Goal: Information Seeking & Learning: Learn about a topic

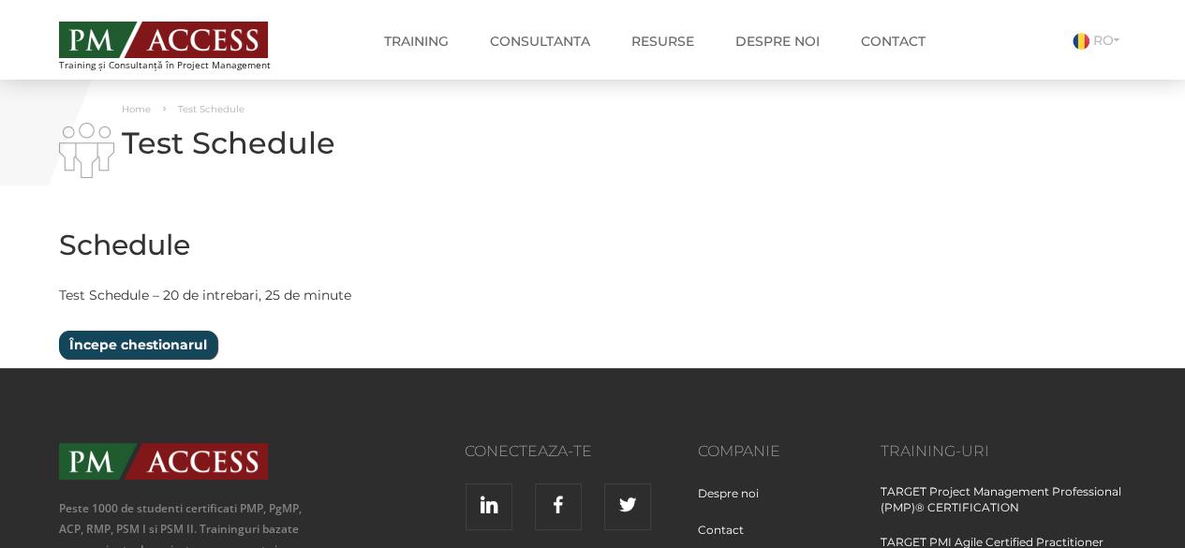
click at [110, 338] on input "Începe chestionarul" at bounding box center [138, 345] width 158 height 28
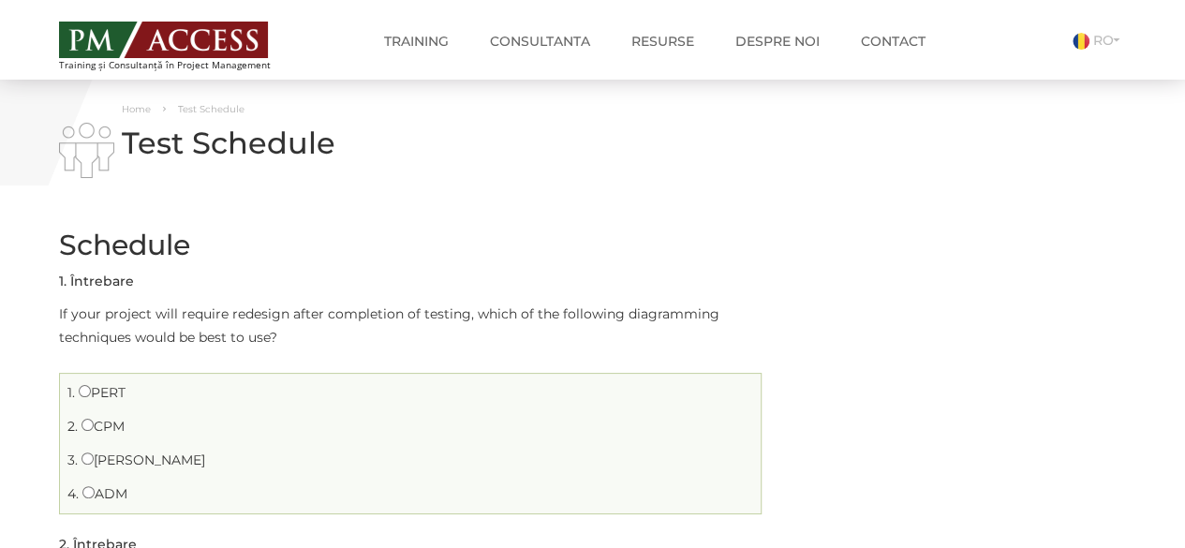
click at [373, 259] on h2 "Schedule" at bounding box center [410, 244] width 702 height 31
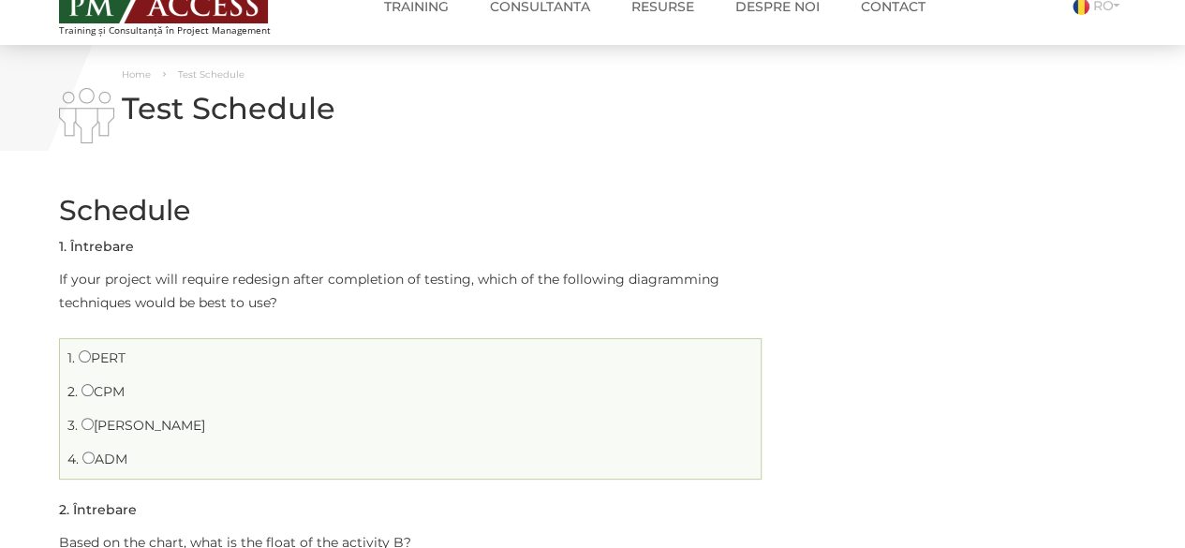
scroll to position [37, 0]
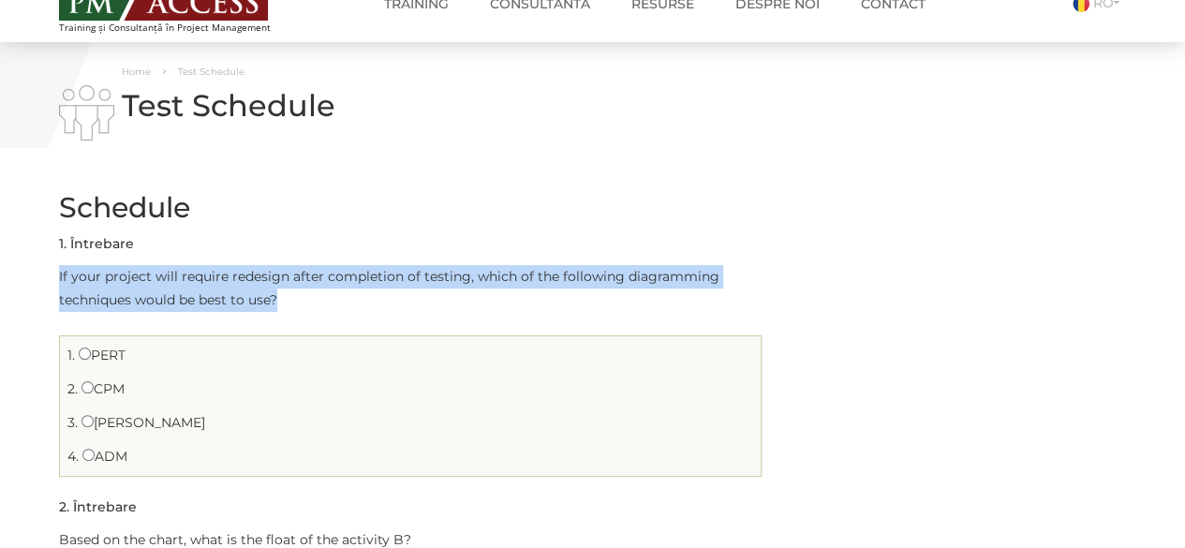
drag, startPoint x: 284, startPoint y: 299, endPoint x: 28, endPoint y: 274, distance: 256.9
copy p "If your project will require redesign after completion of testing, which of the…"
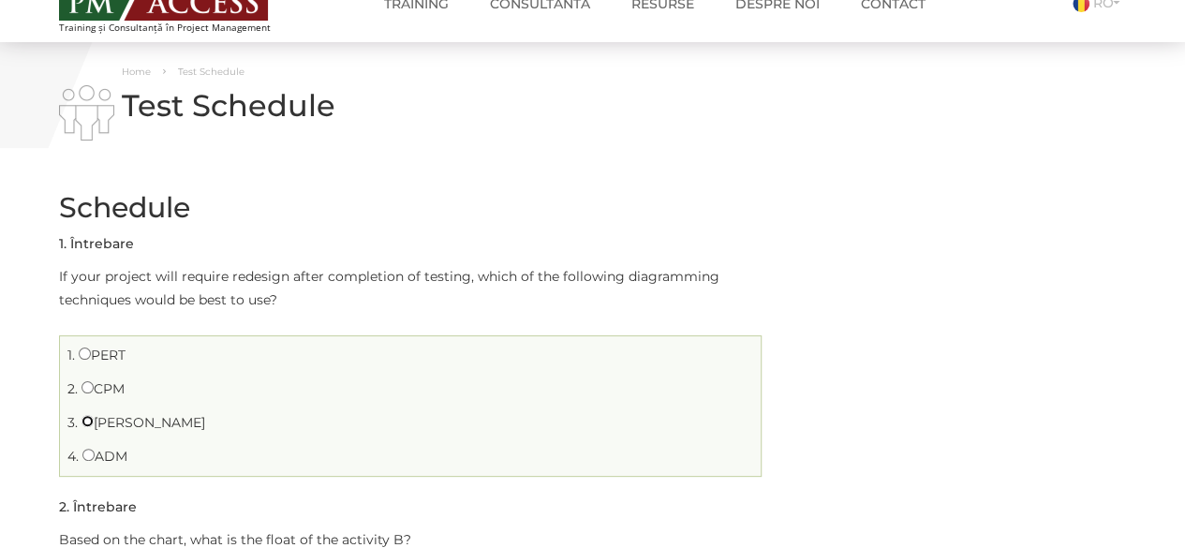
click at [89, 423] on input "[PERSON_NAME]" at bounding box center [87, 421] width 12 height 12
radio input "true"
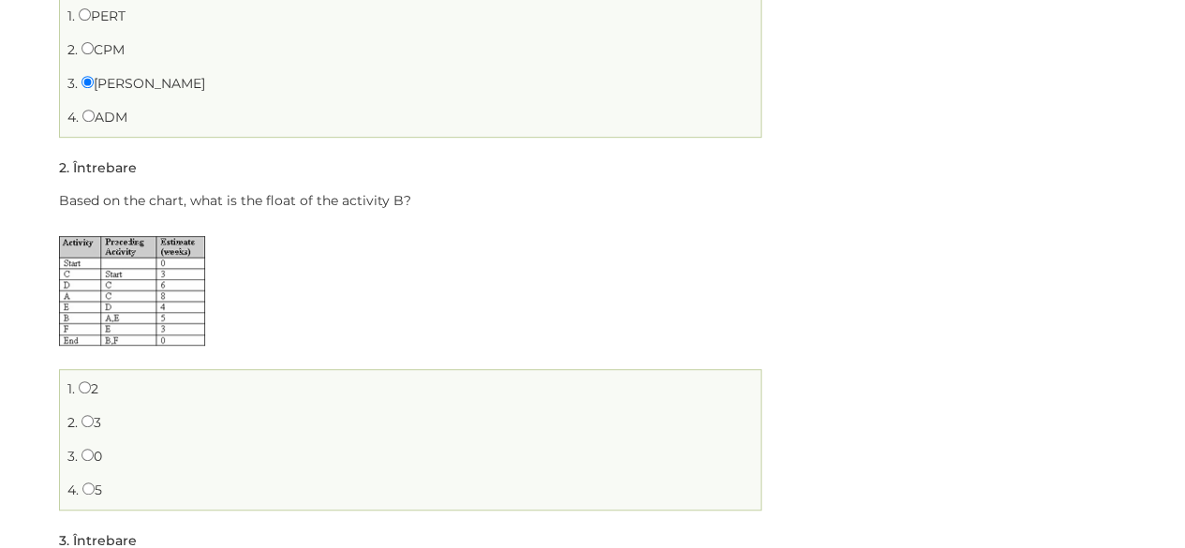
scroll to position [412, 0]
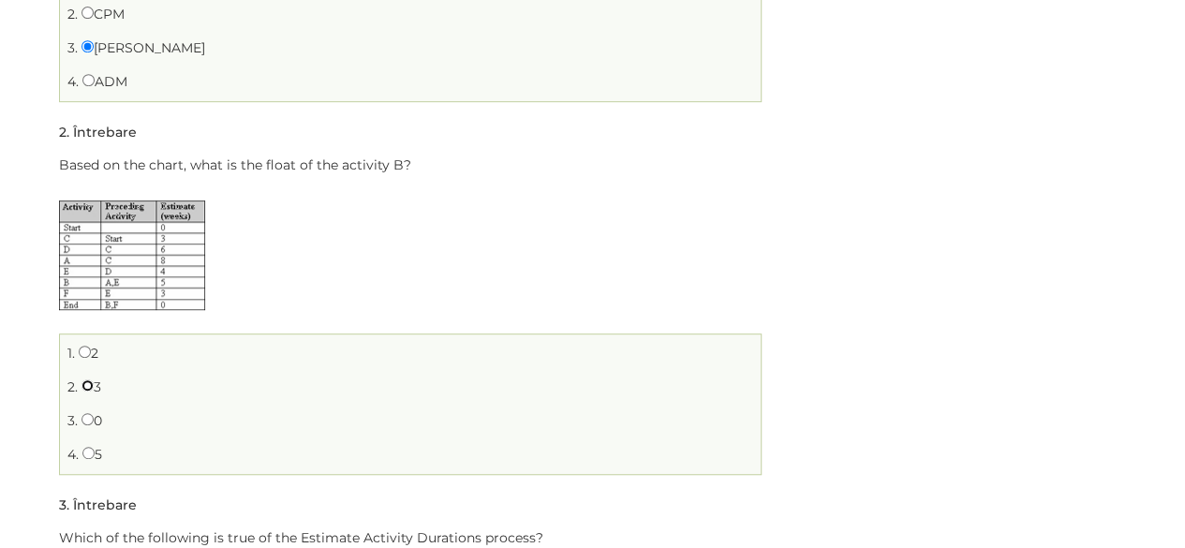
click at [84, 381] on input "3" at bounding box center [87, 385] width 12 height 12
radio input "true"
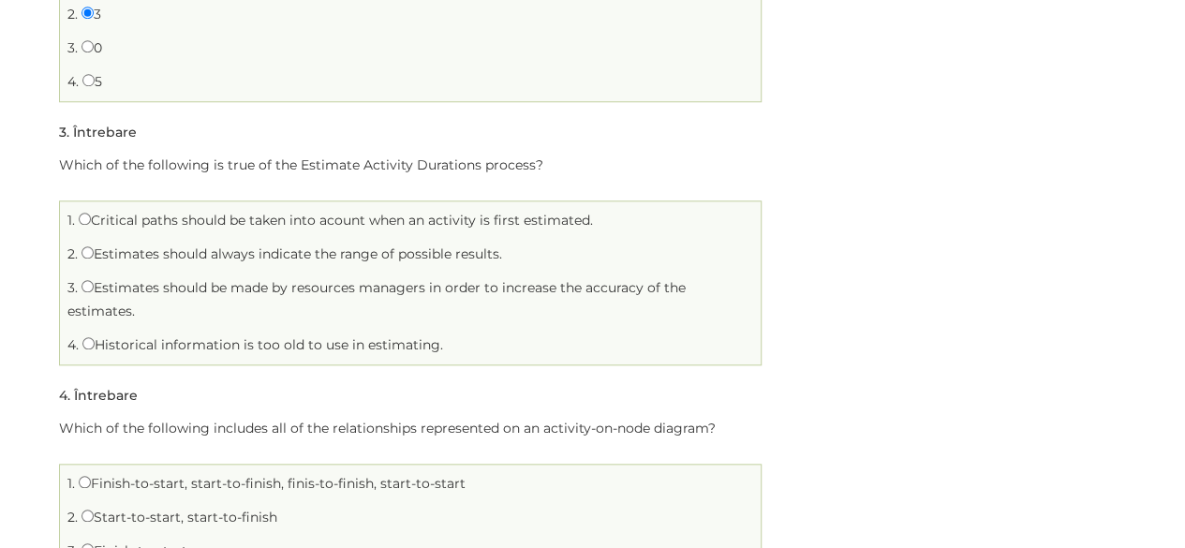
scroll to position [787, 0]
click at [80, 213] on input "Critical paths should be taken into acount when an activity is first estimated." at bounding box center [85, 217] width 12 height 12
radio input "true"
click at [73, 248] on span "2." at bounding box center [72, 252] width 10 height 17
click at [86, 248] on input "Estimates should always indicate the range of possible results." at bounding box center [87, 250] width 12 height 12
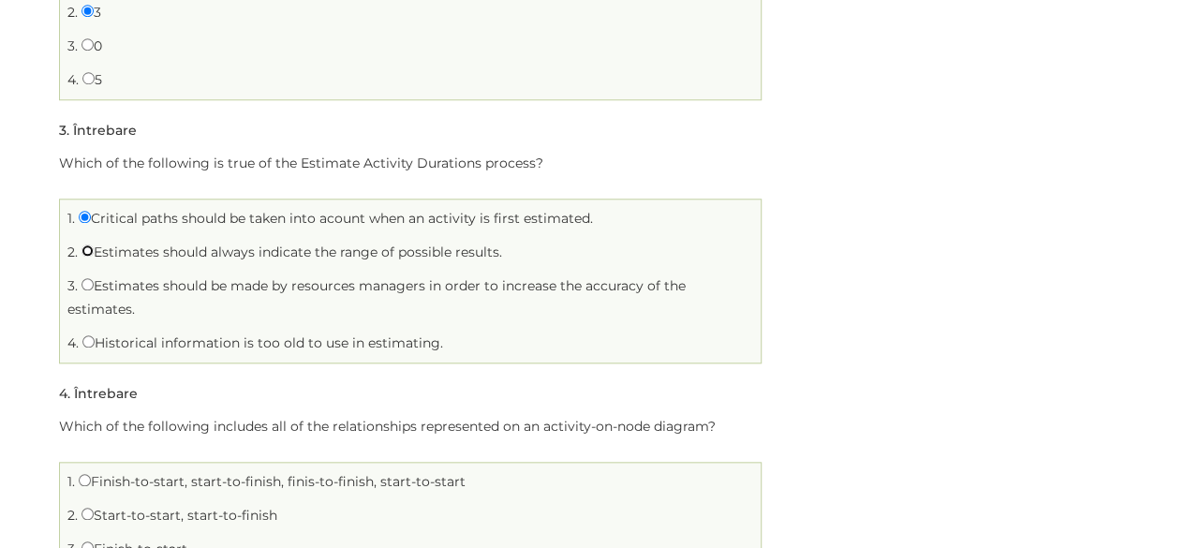
radio input "true"
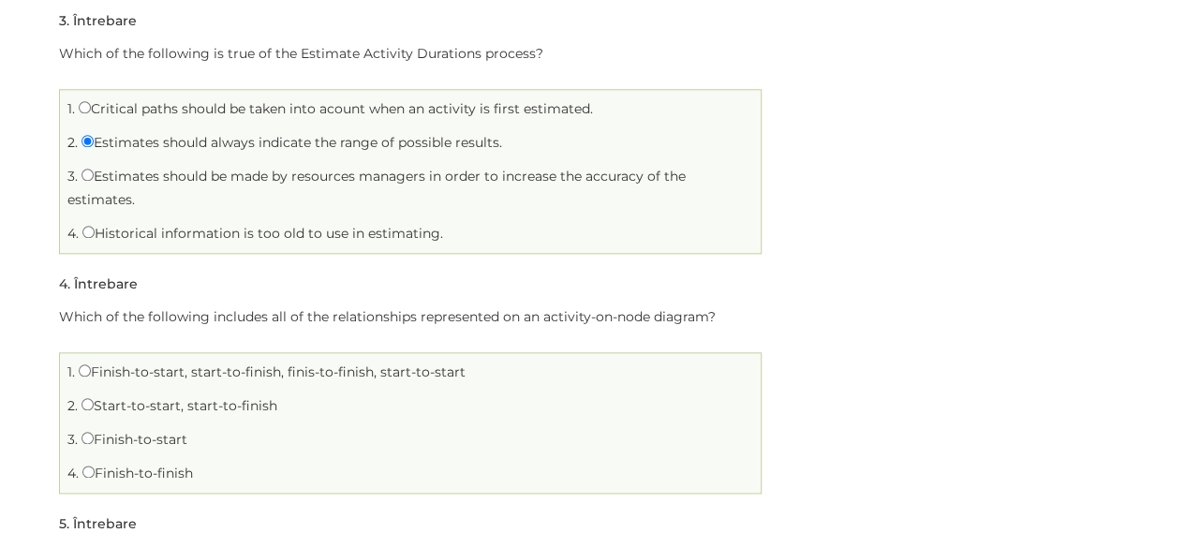
scroll to position [899, 0]
click at [80, 103] on input "Critical paths should be taken into acount when an activity is first estimated." at bounding box center [85, 104] width 12 height 12
radio input "true"
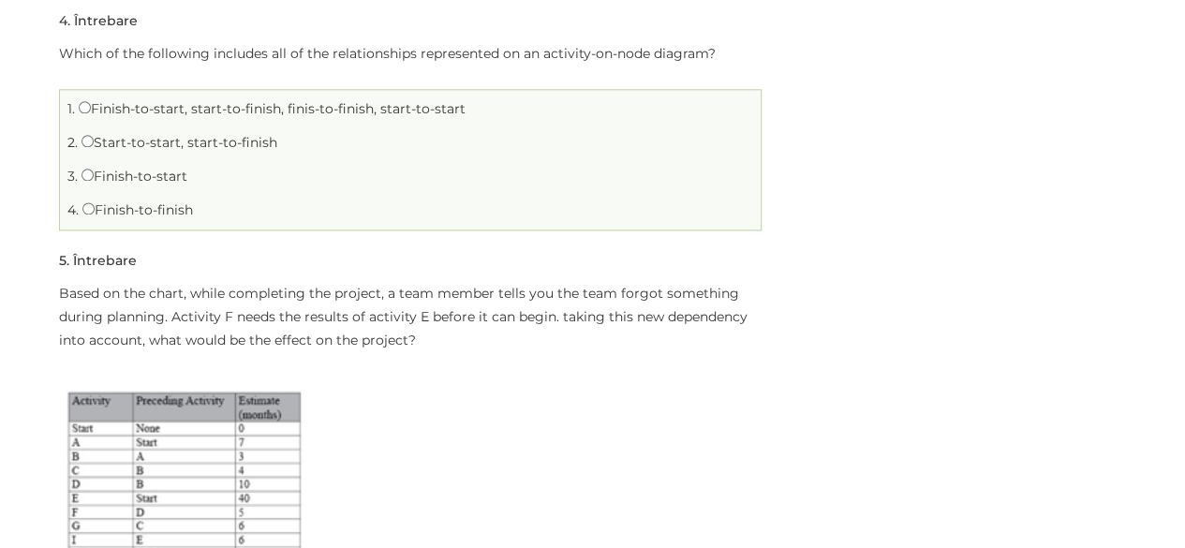
scroll to position [1161, 0]
click at [79, 100] on input "Finish-to-start, start-to-finish, finis-to-finish, start-to-start" at bounding box center [85, 105] width 12 height 12
radio input "true"
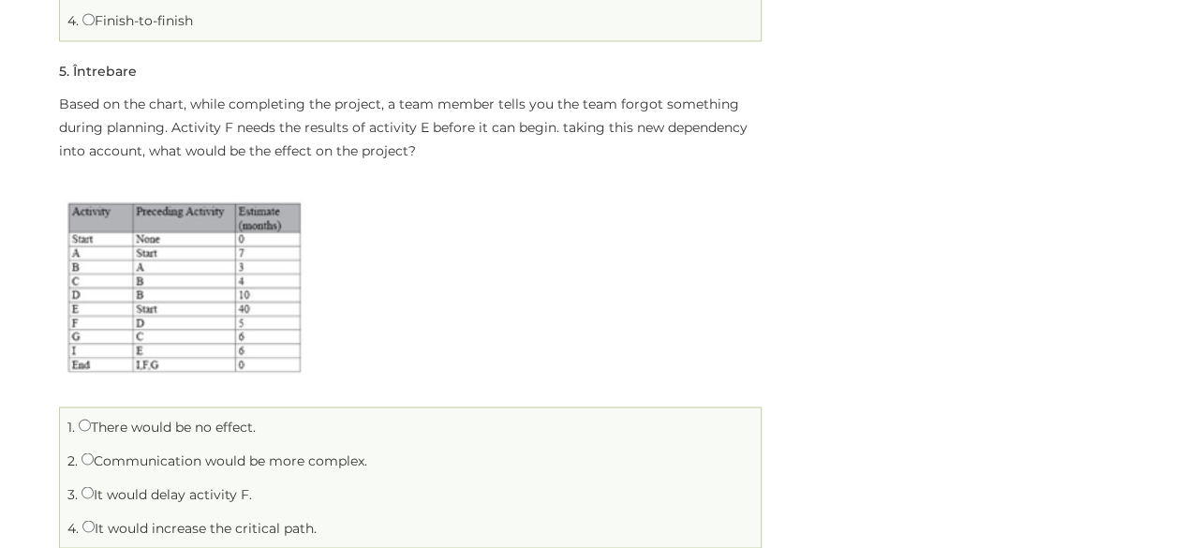
scroll to position [1386, 0]
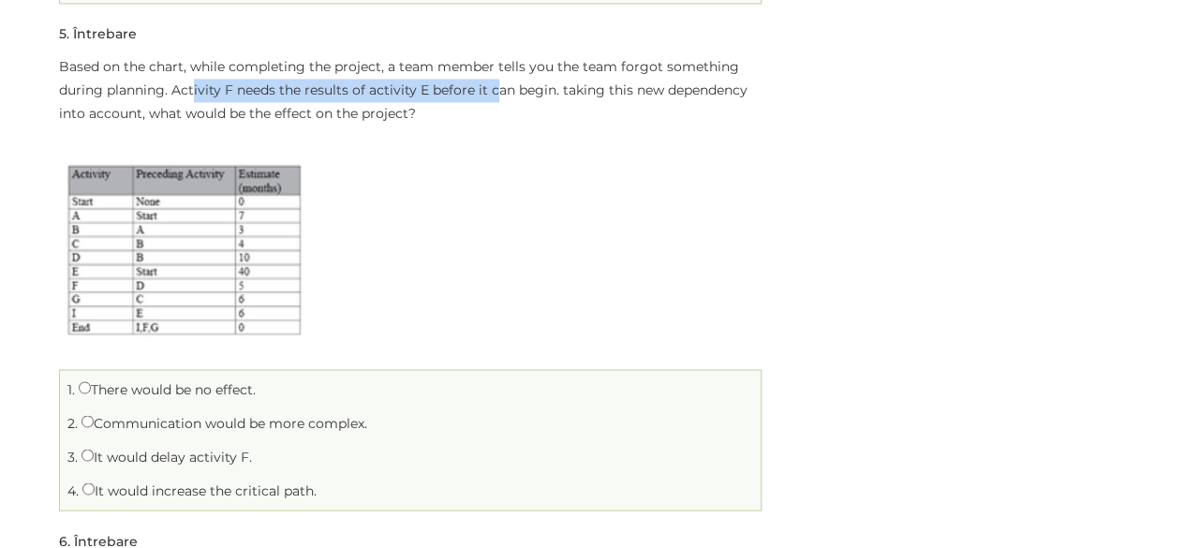
drag, startPoint x: 193, startPoint y: 89, endPoint x: 492, endPoint y: 89, distance: 298.8
click at [492, 89] on p "Based on the chart, while completing the project, a team member tells you the t…" at bounding box center [410, 90] width 702 height 70
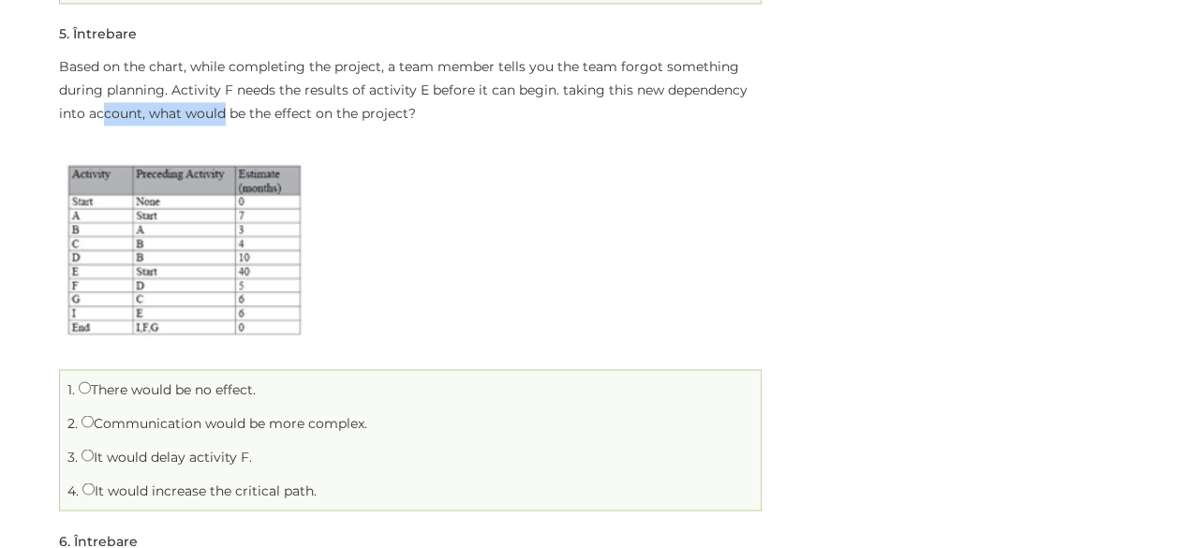
drag, startPoint x: 105, startPoint y: 111, endPoint x: 227, endPoint y: 105, distance: 121.9
click at [227, 105] on p "Based on the chart, while completing the project, a team member tells you the t…" at bounding box center [410, 90] width 702 height 70
click at [157, 488] on label "It would increase the critical path." at bounding box center [199, 489] width 234 height 17
click at [95, 488] on input "It would increase the critical path." at bounding box center [88, 488] width 12 height 12
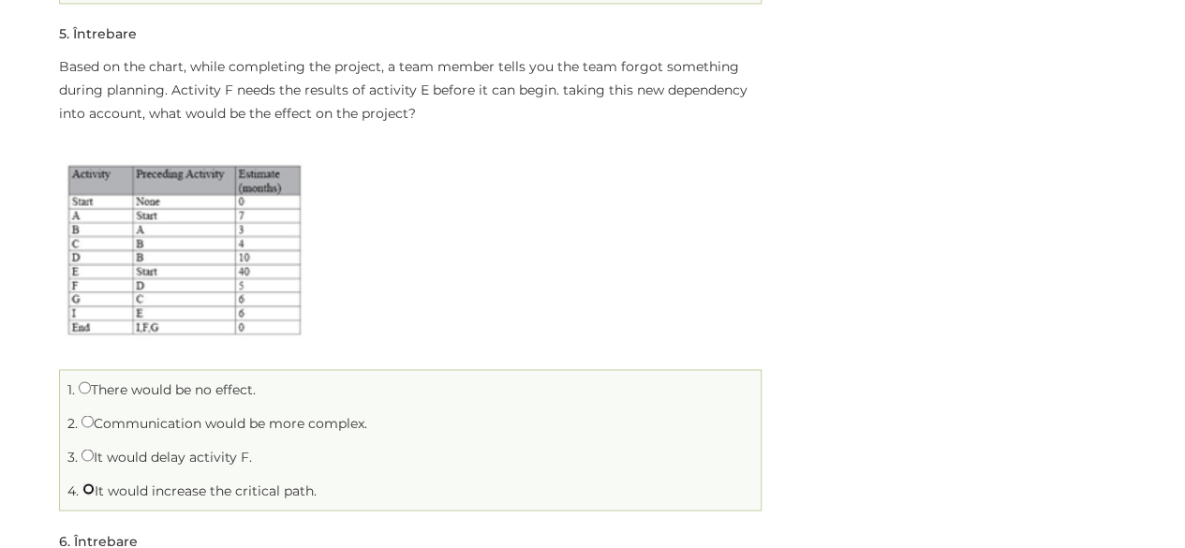
radio input "true"
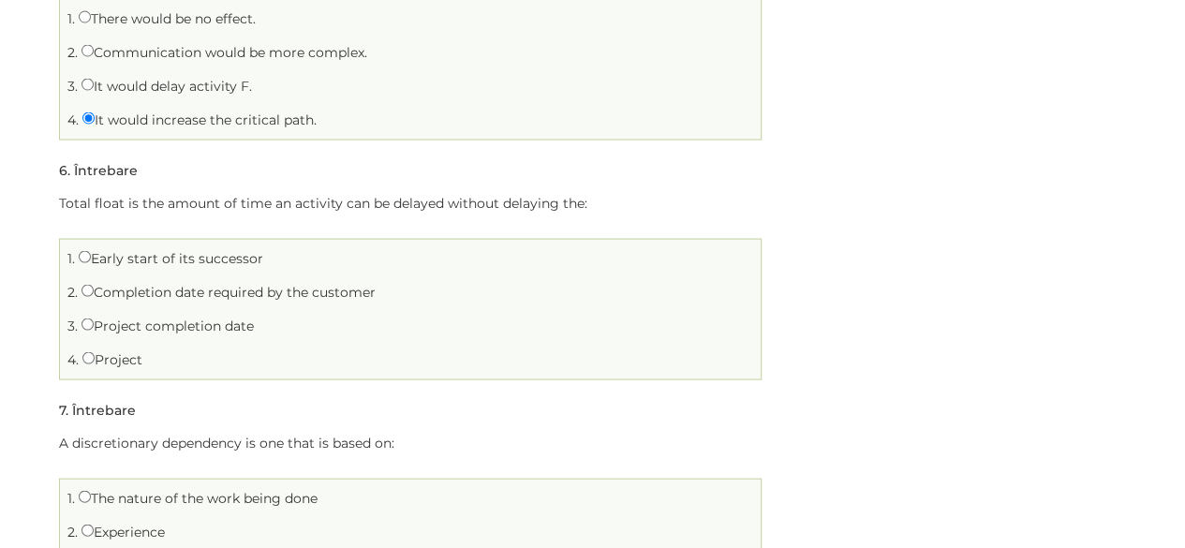
scroll to position [1761, 0]
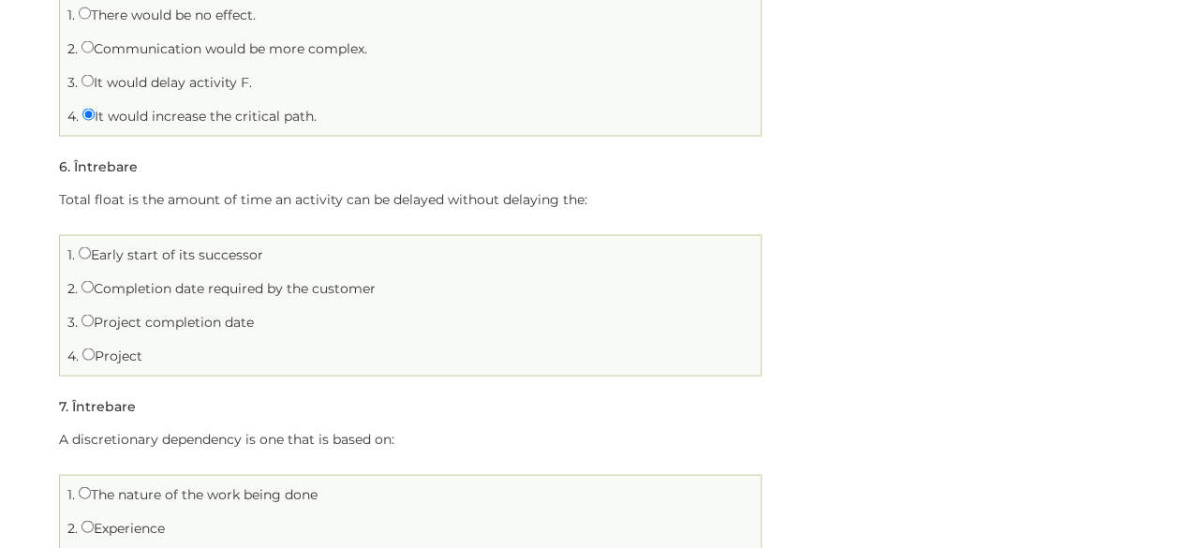
drag, startPoint x: 59, startPoint y: 190, endPoint x: 159, endPoint y: 347, distance: 185.8
click at [159, 347] on div "Total float is the amount of time an activity can be delayed without delaying t…" at bounding box center [410, 281] width 702 height 188
copy div "Total float is the amount of time an activity can be delayed without delaying t…"
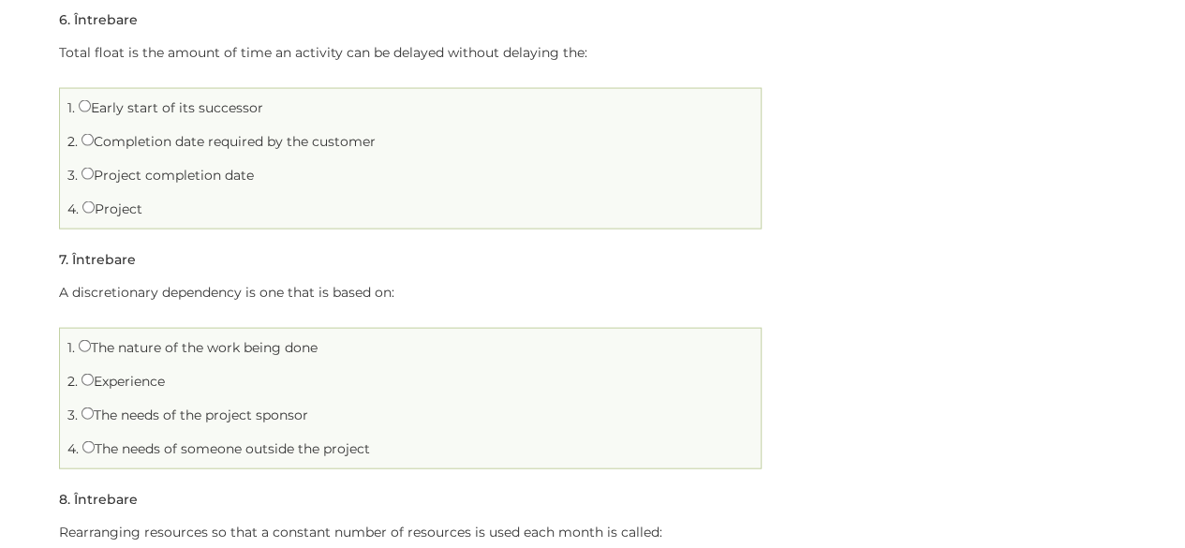
scroll to position [1948, 0]
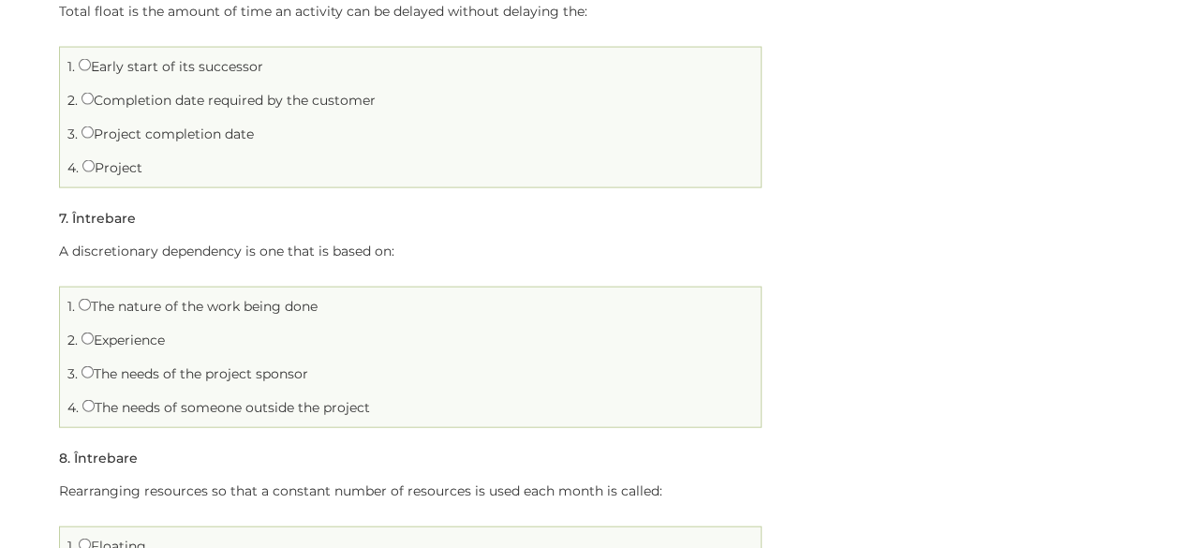
drag, startPoint x: 77, startPoint y: 249, endPoint x: 243, endPoint y: 248, distance: 165.8
click at [243, 248] on p "A discretionary dependency is one that is based on:" at bounding box center [410, 251] width 702 height 23
copy p "iscretionary dependency"
click at [139, 370] on label "The needs of the project sponsor" at bounding box center [194, 373] width 227 height 17
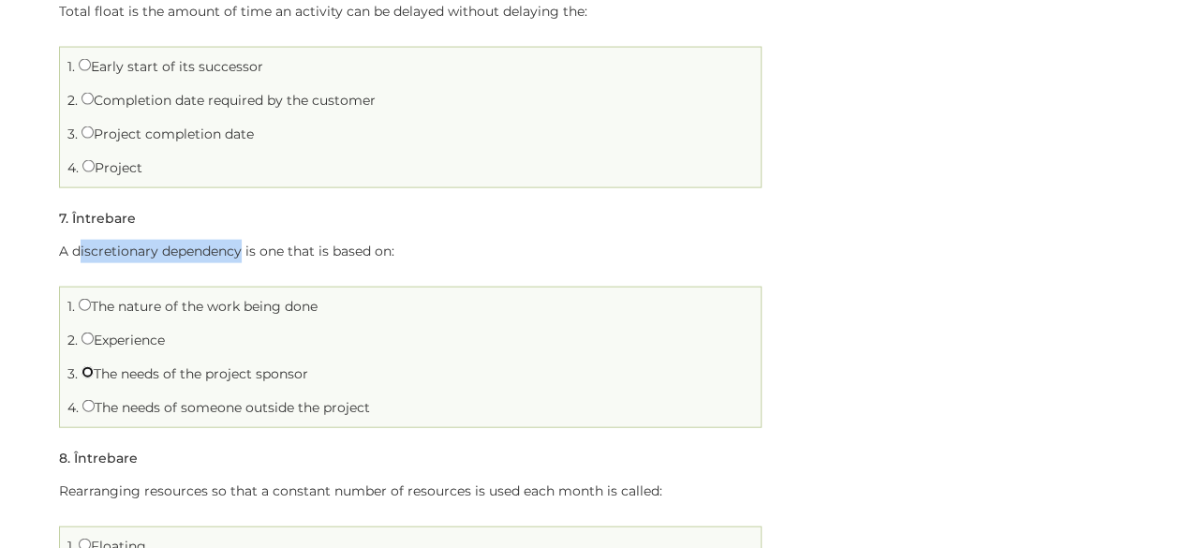
click at [94, 370] on input "The needs of the project sponsor" at bounding box center [87, 372] width 12 height 12
radio input "true"
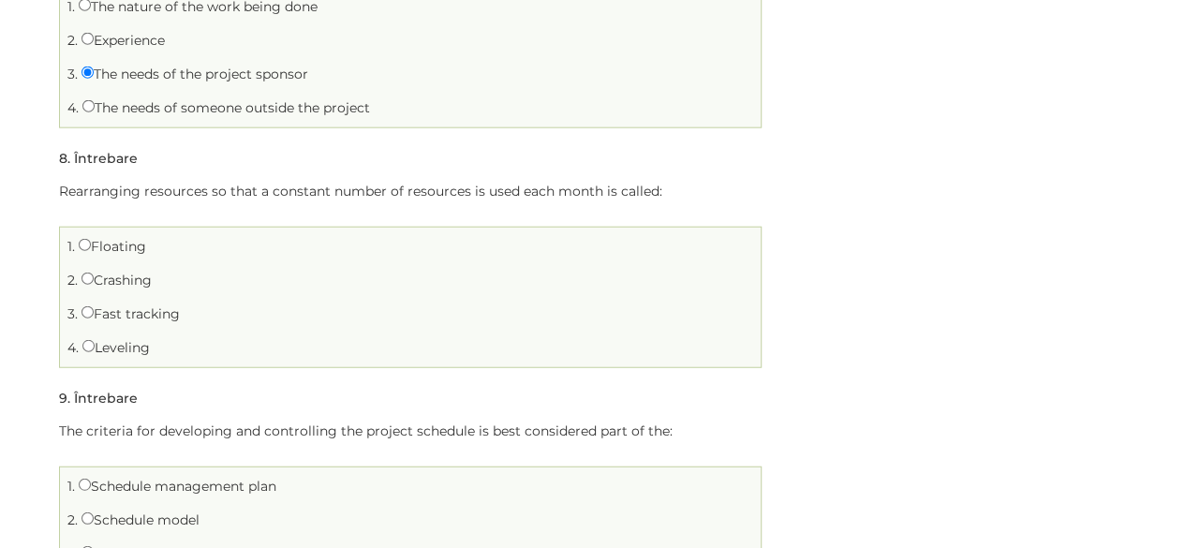
scroll to position [2285, 0]
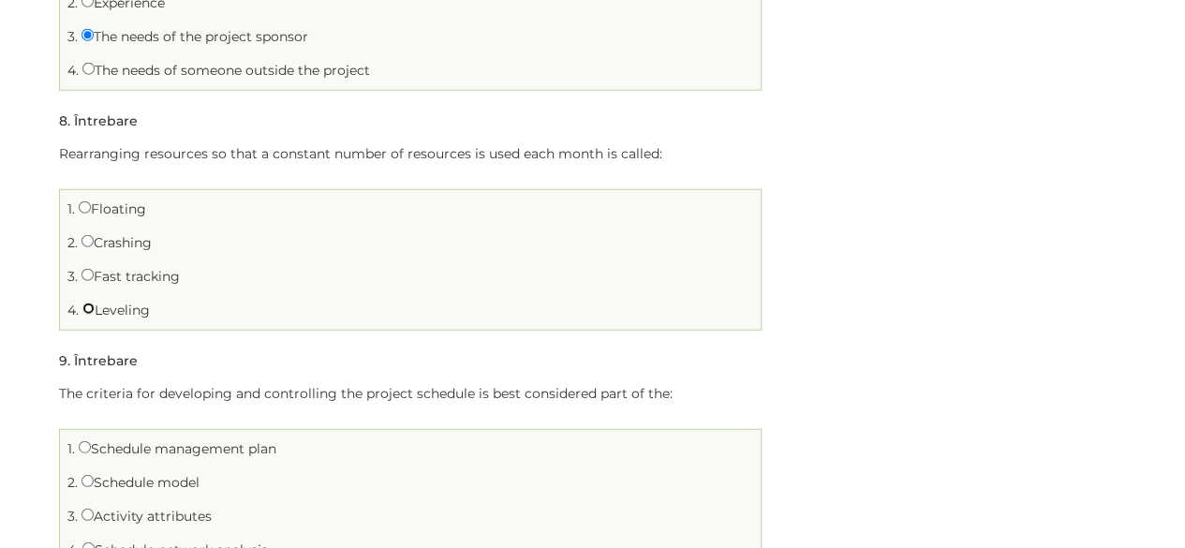
click at [88, 303] on input "Leveling" at bounding box center [88, 309] width 12 height 12
radio input "true"
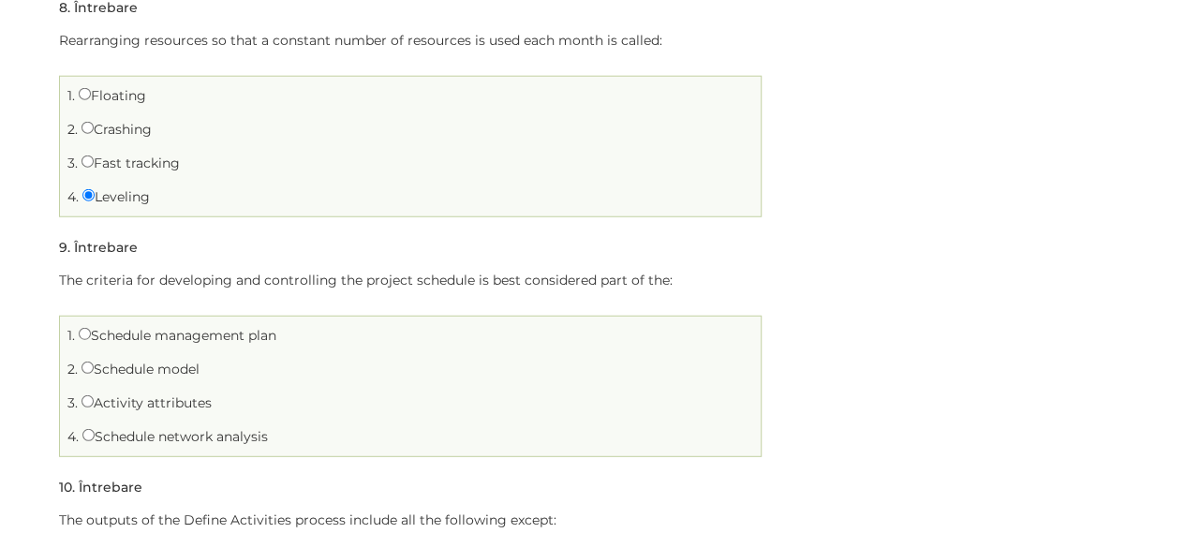
scroll to position [2435, 0]
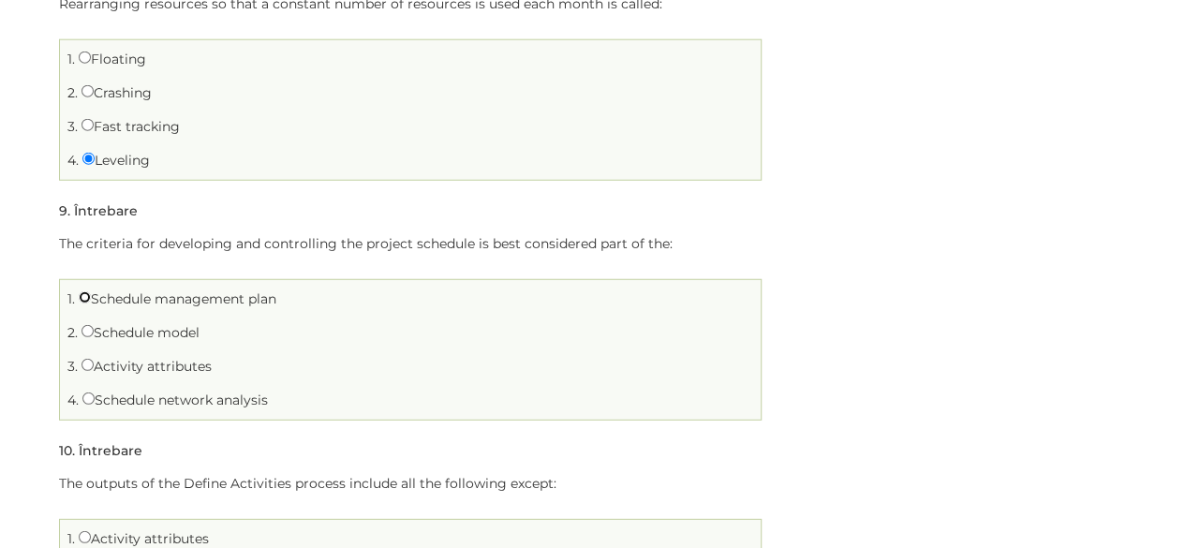
click at [85, 291] on input "Schedule management plan" at bounding box center [85, 297] width 12 height 12
radio input "true"
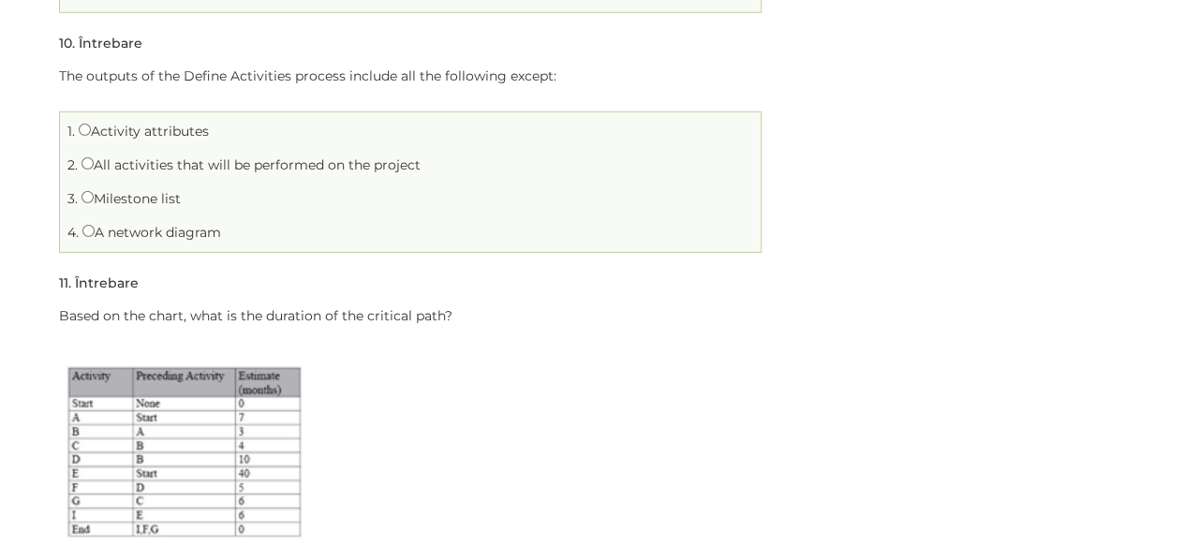
scroll to position [2847, 0]
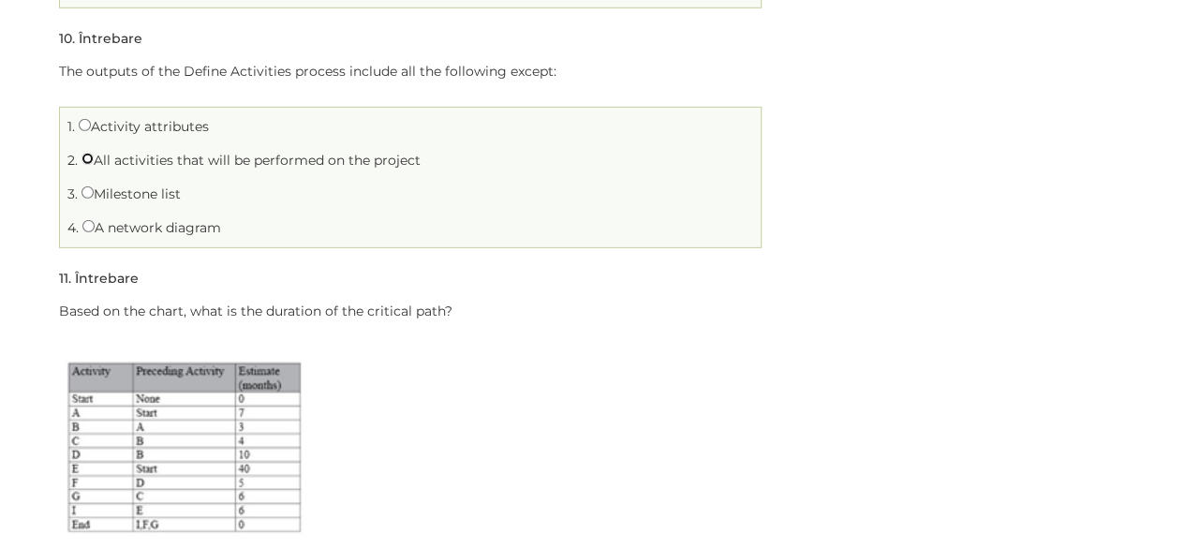
click at [82, 155] on input "All activities that will be performed on the project" at bounding box center [87, 159] width 12 height 12
radio input "true"
click at [37, 274] on div "Home Test Schedule Test Schedule Schedule Limită de timp: 0 Rezumat chestionar …" at bounding box center [592, 213] width 1185 height 5963
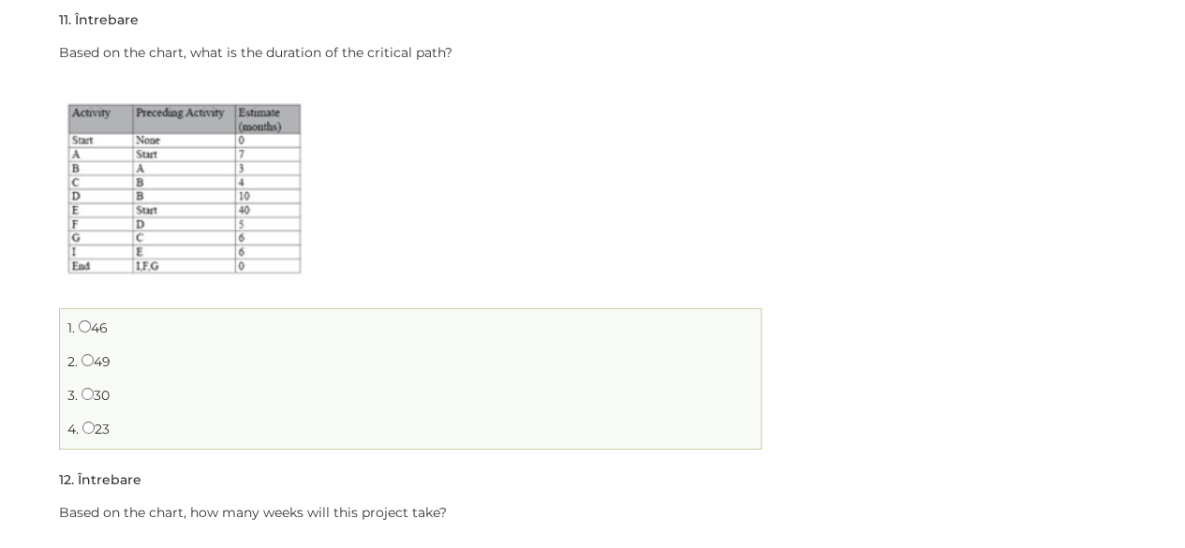
scroll to position [3110, 0]
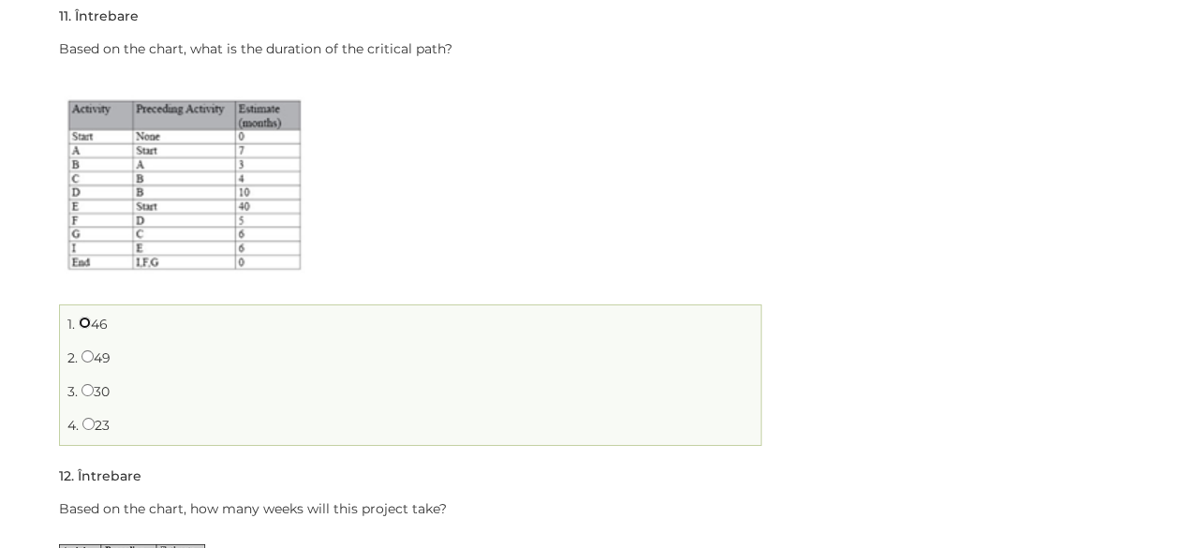
click at [86, 318] on input "46" at bounding box center [85, 323] width 12 height 12
radio input "true"
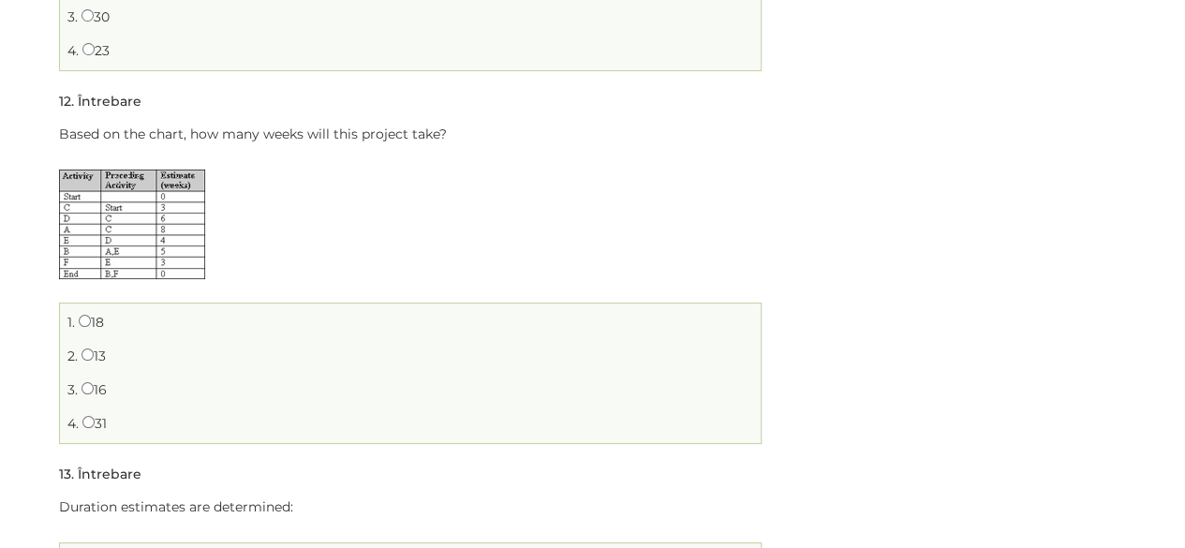
scroll to position [3522, 0]
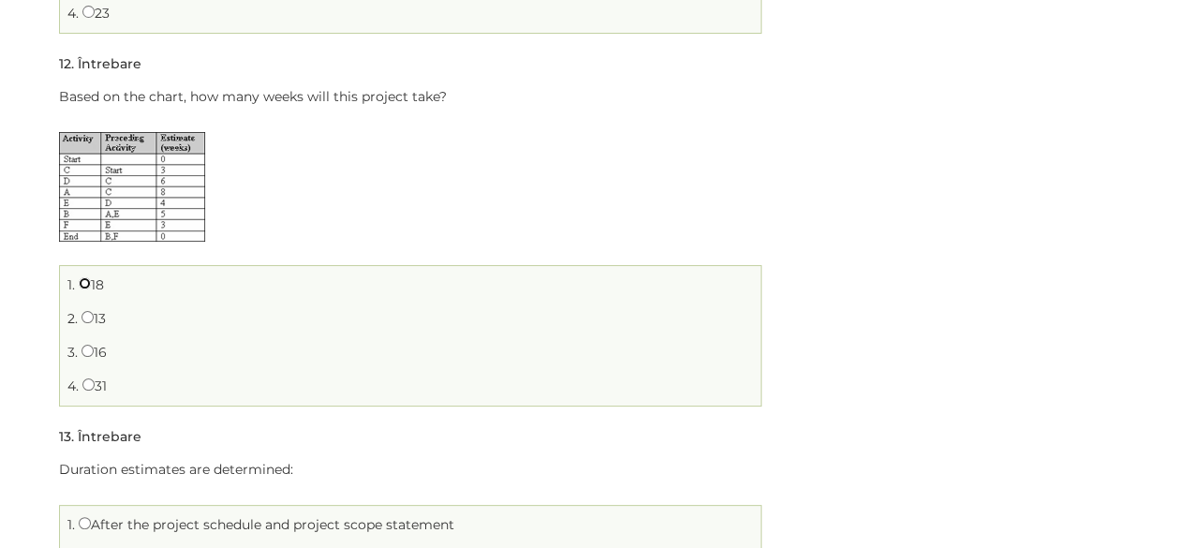
click at [81, 277] on input "18" at bounding box center [85, 283] width 12 height 12
radio input "true"
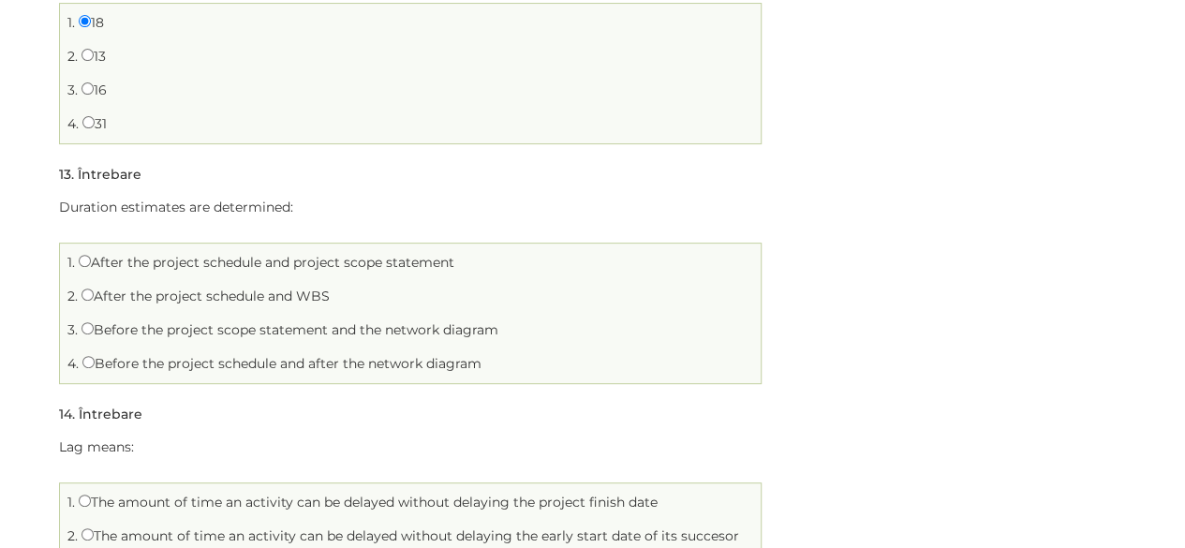
scroll to position [3821, 0]
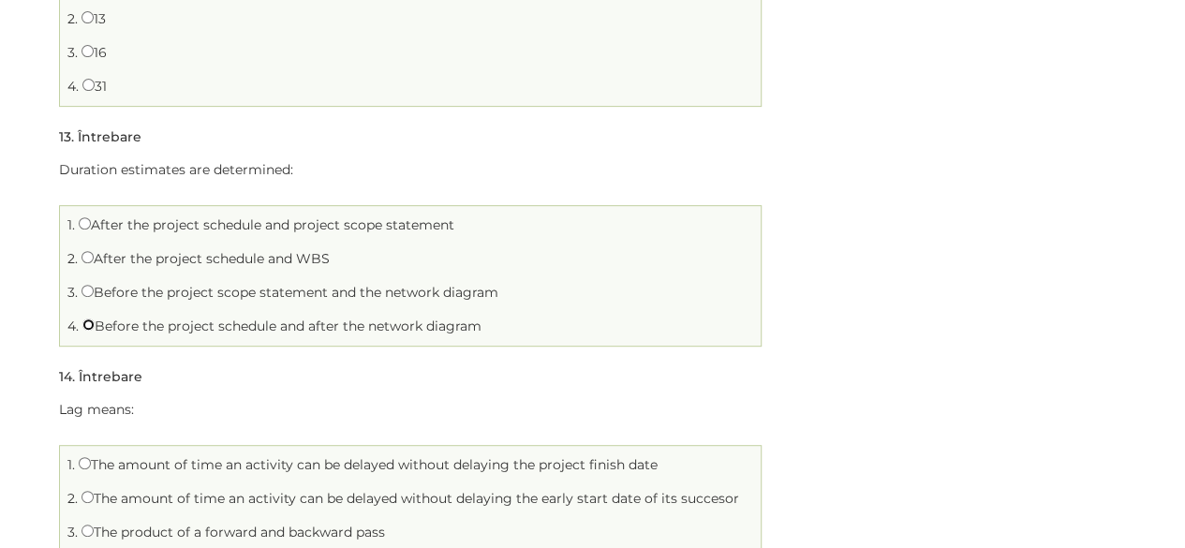
click at [84, 318] on input "Before the project schedule and after the network diagram" at bounding box center [88, 324] width 12 height 12
radio input "true"
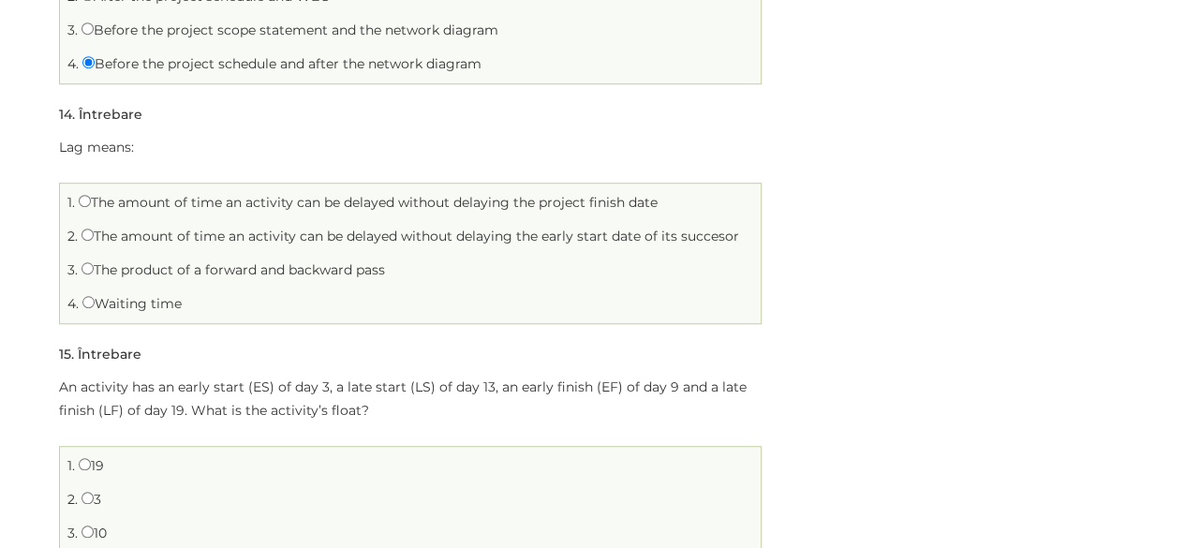
scroll to position [4121, 0]
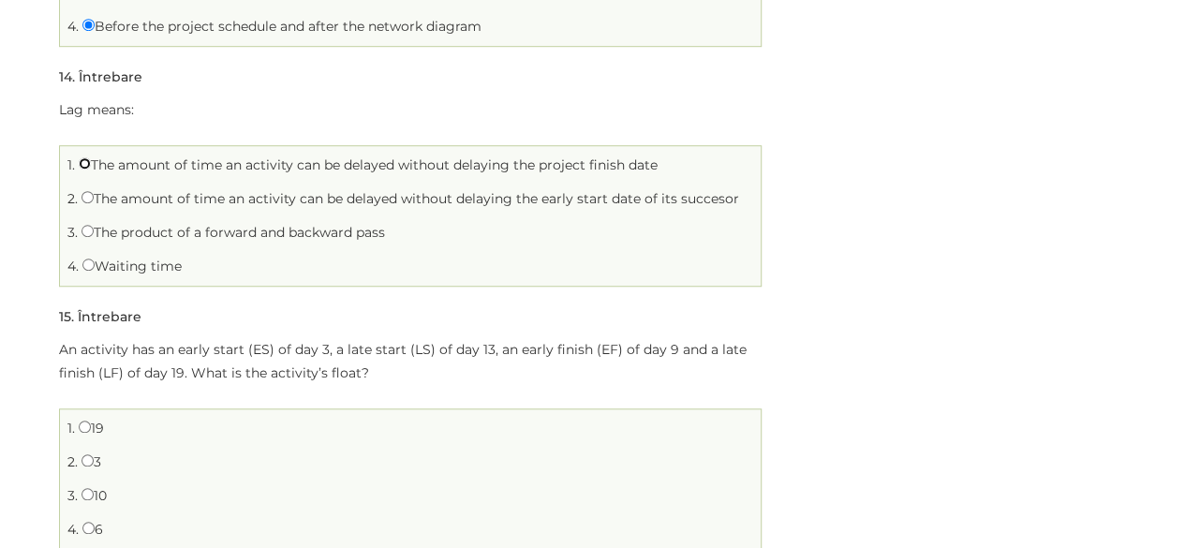
click at [79, 157] on input "The amount of time an activity can be delayed without delaying the project fini…" at bounding box center [85, 163] width 12 height 12
radio input "true"
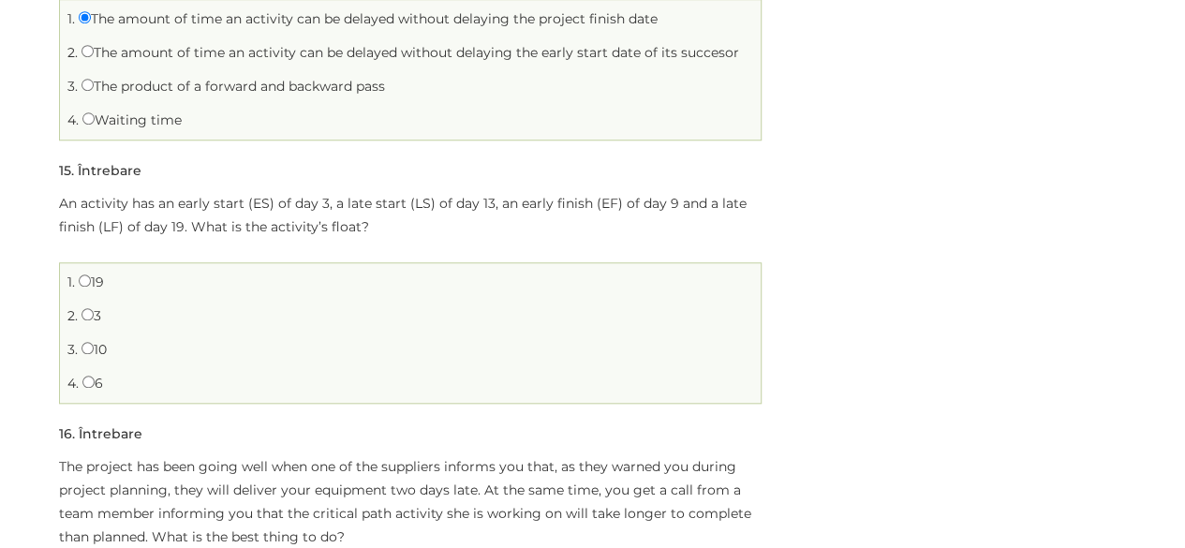
scroll to position [4271, 0]
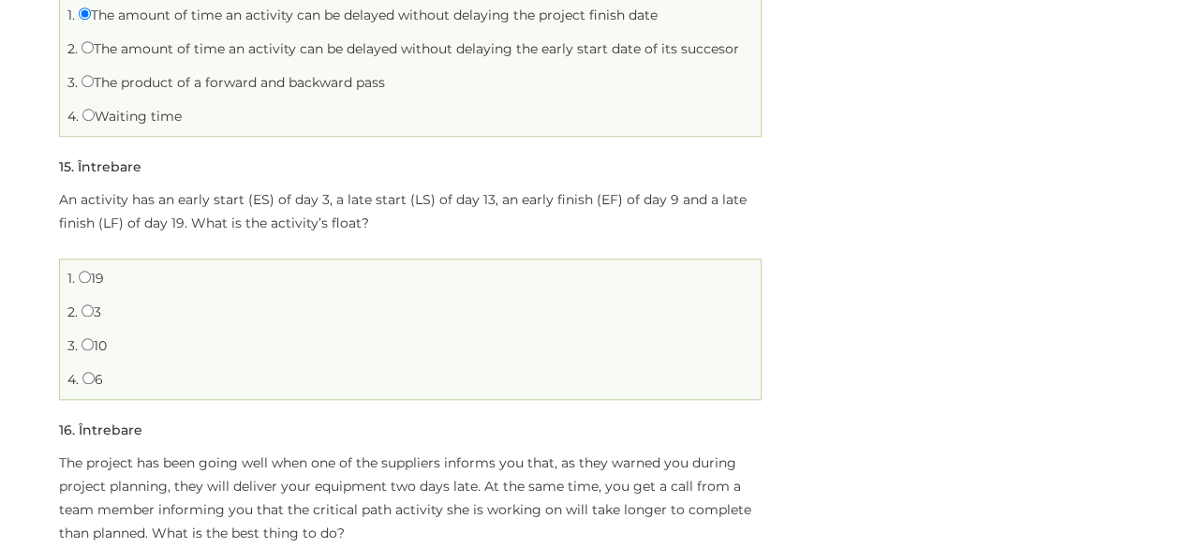
drag, startPoint x: 62, startPoint y: 189, endPoint x: 131, endPoint y: 364, distance: 188.4
click at [131, 364] on div "An activity has an early start (ES) of day 3, a late start (LS) of day 13, an e…" at bounding box center [410, 294] width 702 height 212
copy div "Lo ipsumdol sit am conse adipi (EL) se doe 7, t inci utlab (ET) do mag 67, al e…"
click at [87, 338] on input "10" at bounding box center [87, 344] width 12 height 12
radio input "true"
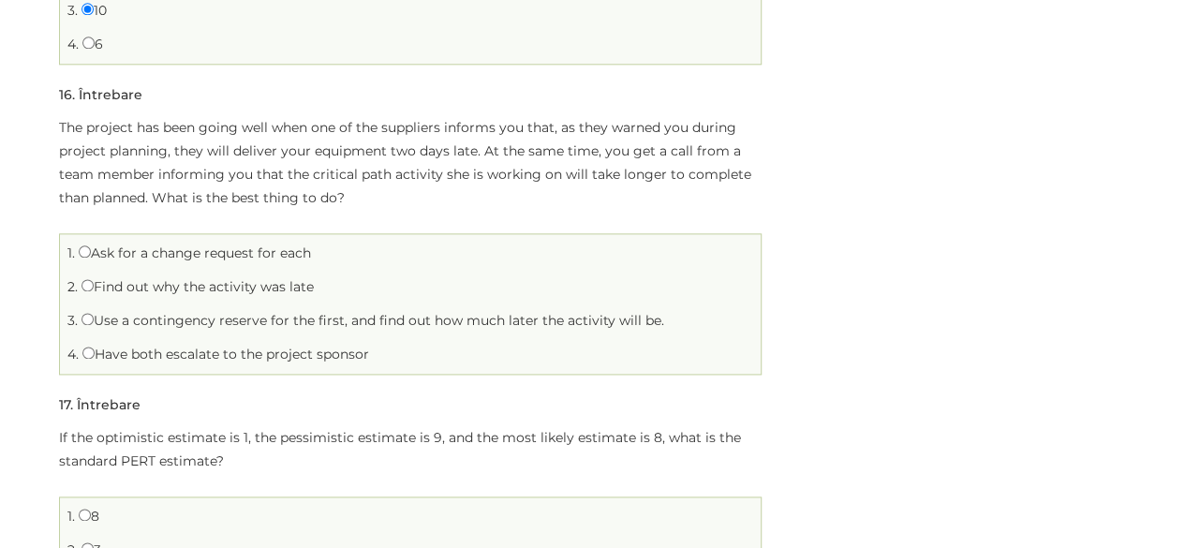
scroll to position [4608, 0]
click at [95, 310] on label "Use a contingency reserve for the first, and find out how much later the activi…" at bounding box center [372, 318] width 583 height 17
click at [94, 311] on input "Use a contingency reserve for the first, and find out how much later the activi…" at bounding box center [87, 317] width 12 height 12
radio input "true"
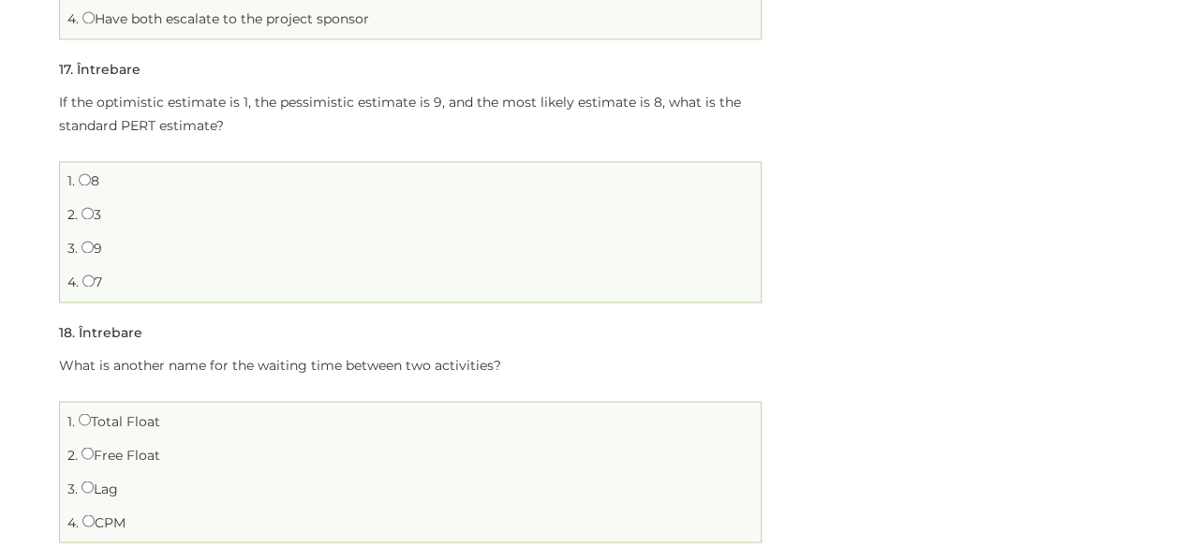
scroll to position [4945, 0]
drag, startPoint x: 58, startPoint y: 85, endPoint x: 151, endPoint y: 266, distance: 203.2
click at [151, 266] on div "If the optimistic estimate is 1, the pessimistic estimate is 9, and the most li…" at bounding box center [410, 193] width 702 height 212
copy div "If the optimistic estimate is 1, the pessimistic estimate is 9, and the most li…"
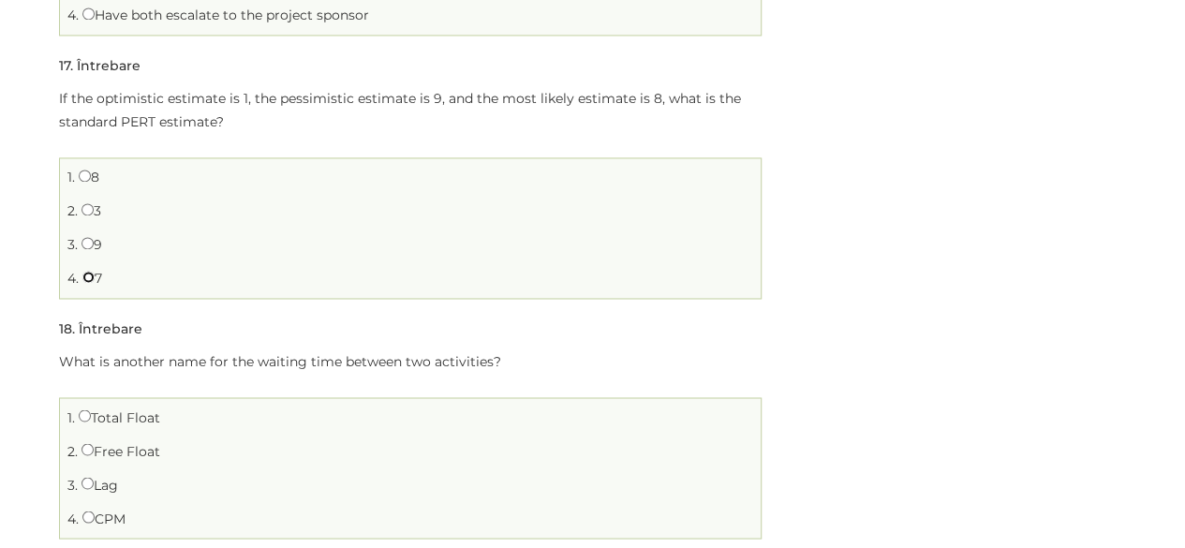
click at [82, 271] on input "7" at bounding box center [88, 277] width 12 height 12
radio input "true"
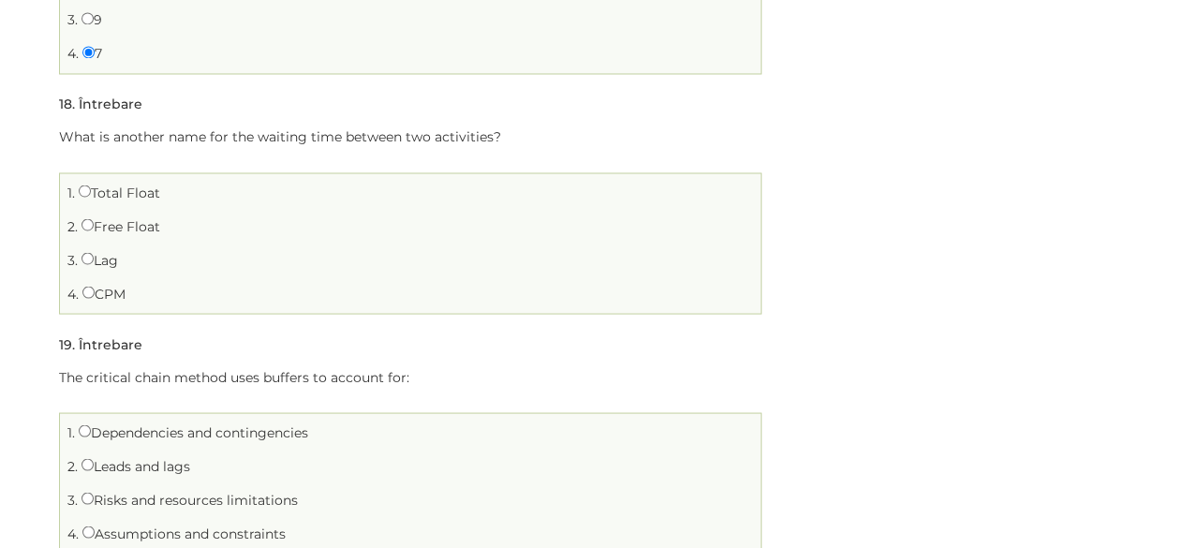
scroll to position [5208, 0]
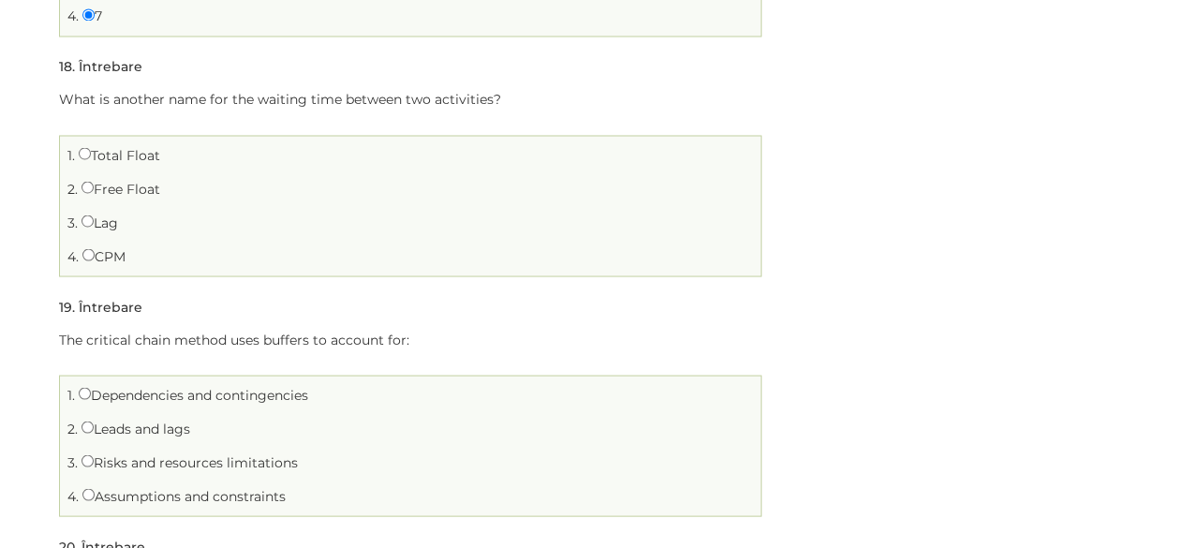
drag, startPoint x: 63, startPoint y: 83, endPoint x: 172, endPoint y: 244, distance: 194.8
click at [172, 244] on div "What is another name for the waiting time between two activities? 1. Total Floa…" at bounding box center [410, 182] width 702 height 188
copy div "What is another name for the waiting time between two activities? 1. Total Floa…"
drag, startPoint x: 16, startPoint y: 289, endPoint x: 110, endPoint y: 235, distance: 108.3
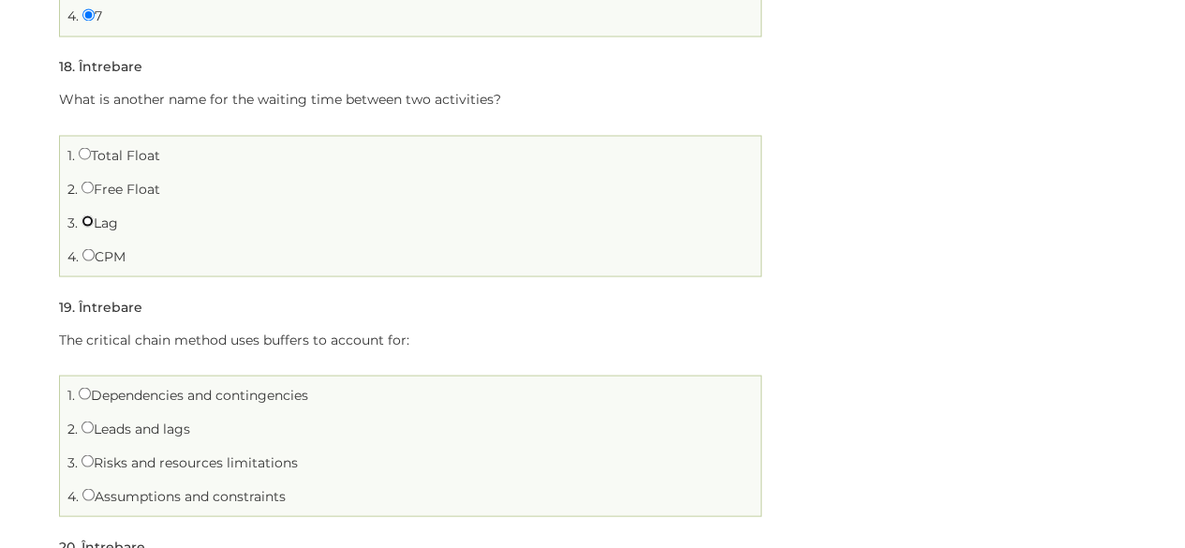
click at [84, 214] on input "Lag" at bounding box center [87, 220] width 12 height 12
radio input "true"
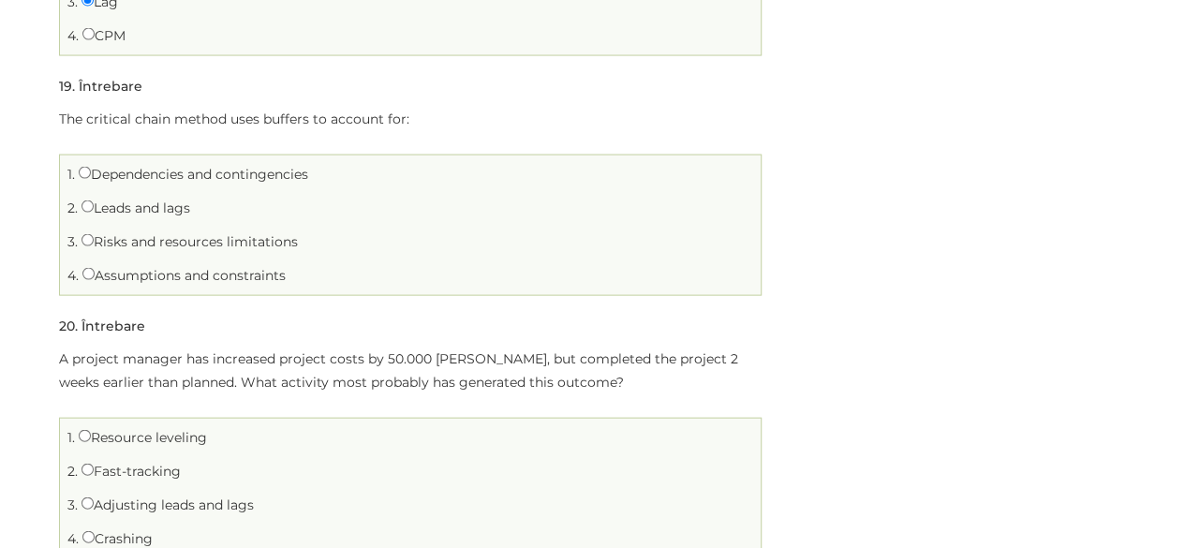
scroll to position [5432, 0]
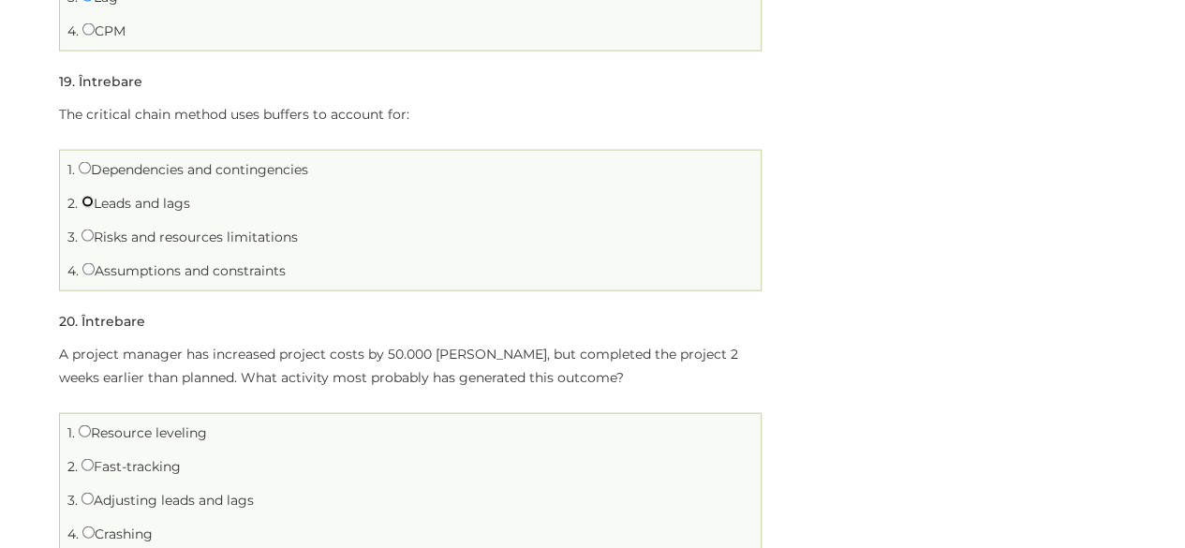
click at [83, 196] on input "Leads and lags" at bounding box center [87, 202] width 12 height 12
radio input "true"
click at [83, 162] on input "Dependencies and contingencies" at bounding box center [85, 168] width 12 height 12
radio input "true"
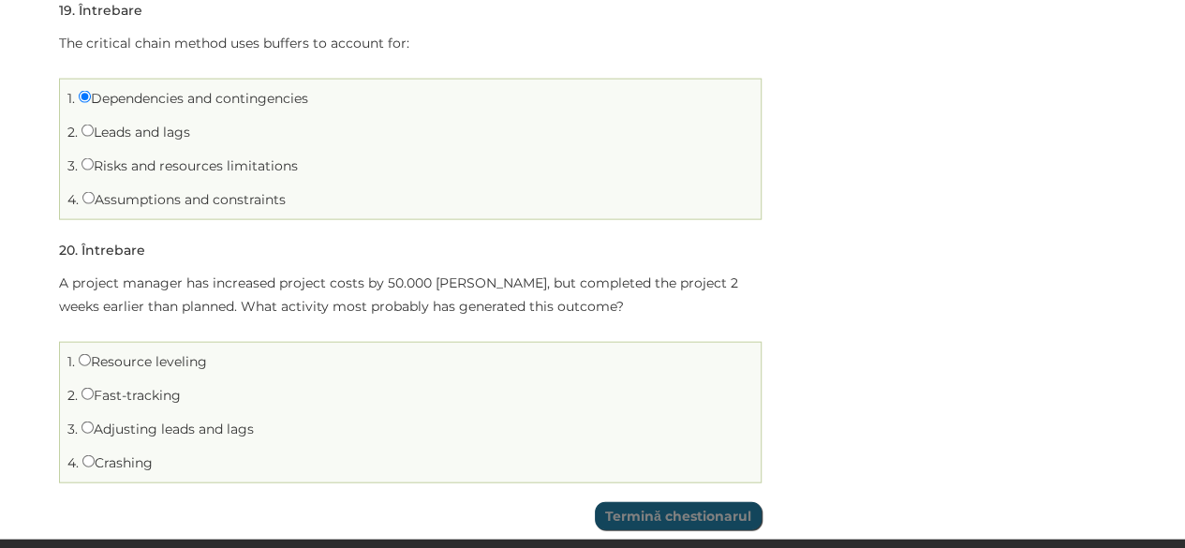
scroll to position [5507, 0]
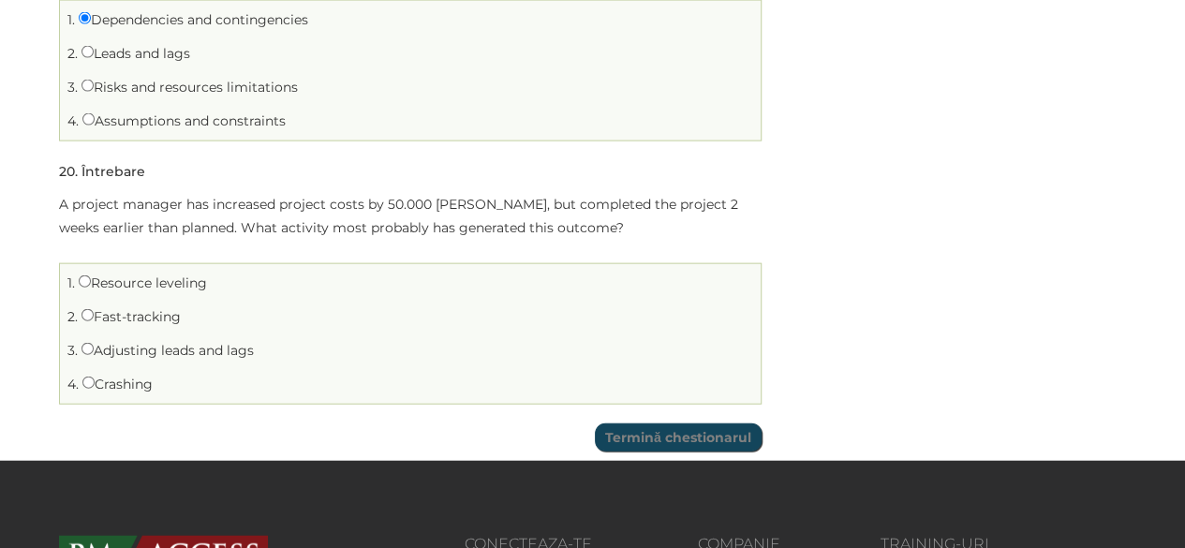
scroll to position [5620, 0]
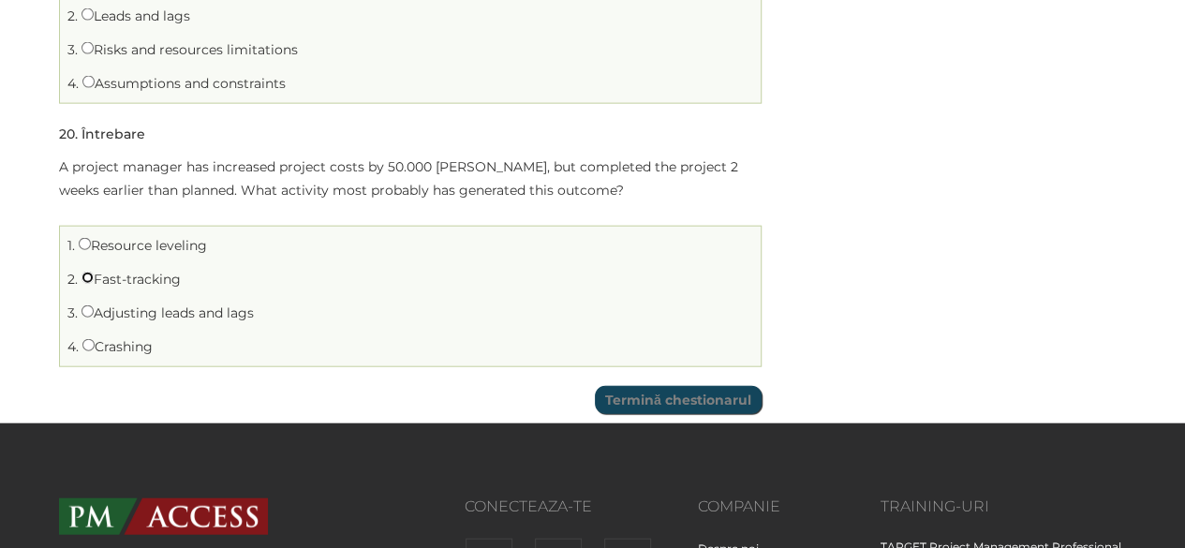
click at [85, 272] on input "Fast-tracking" at bounding box center [87, 278] width 12 height 12
radio input "true"
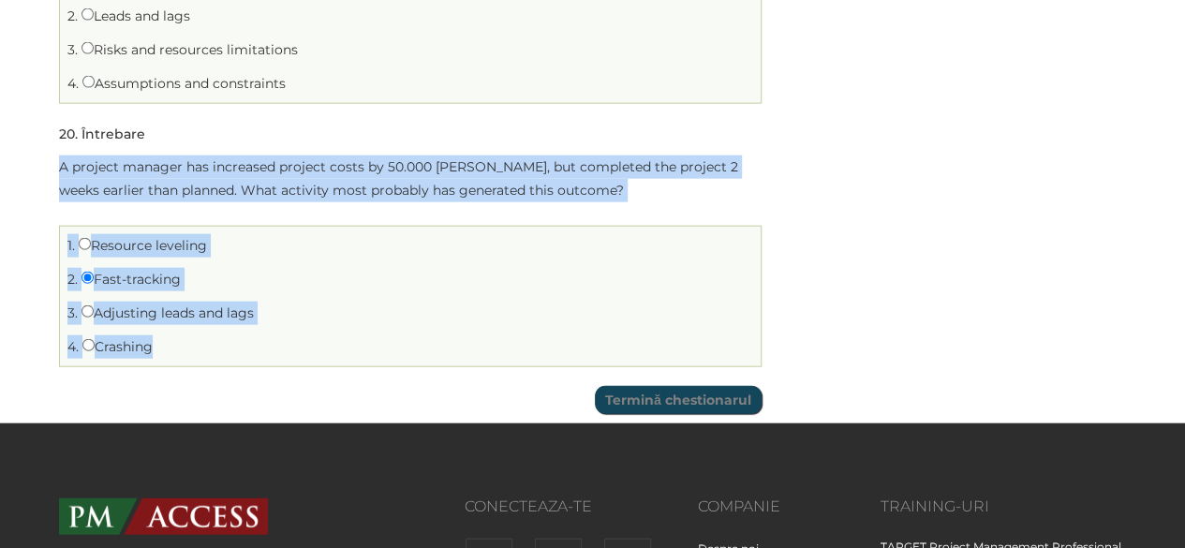
drag, startPoint x: 56, startPoint y: 151, endPoint x: 147, endPoint y: 332, distance: 202.3
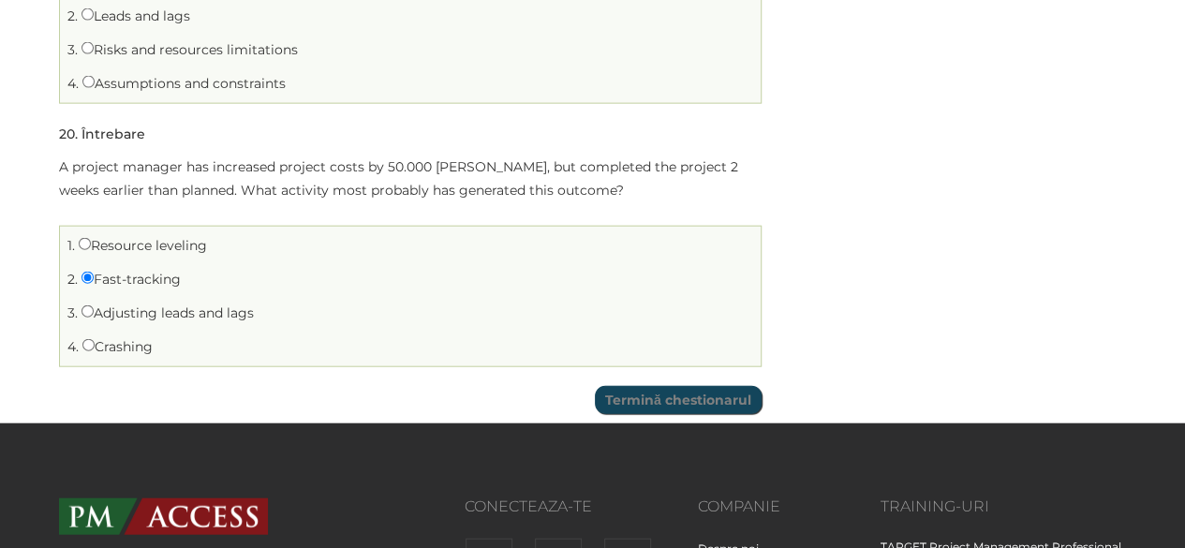
click at [66, 386] on div "Termină chestionarul" at bounding box center [410, 400] width 702 height 28
click at [86, 339] on input "Crashing" at bounding box center [88, 345] width 12 height 12
radio input "true"
drag, startPoint x: 170, startPoint y: 330, endPoint x: 89, endPoint y: 344, distance: 82.7
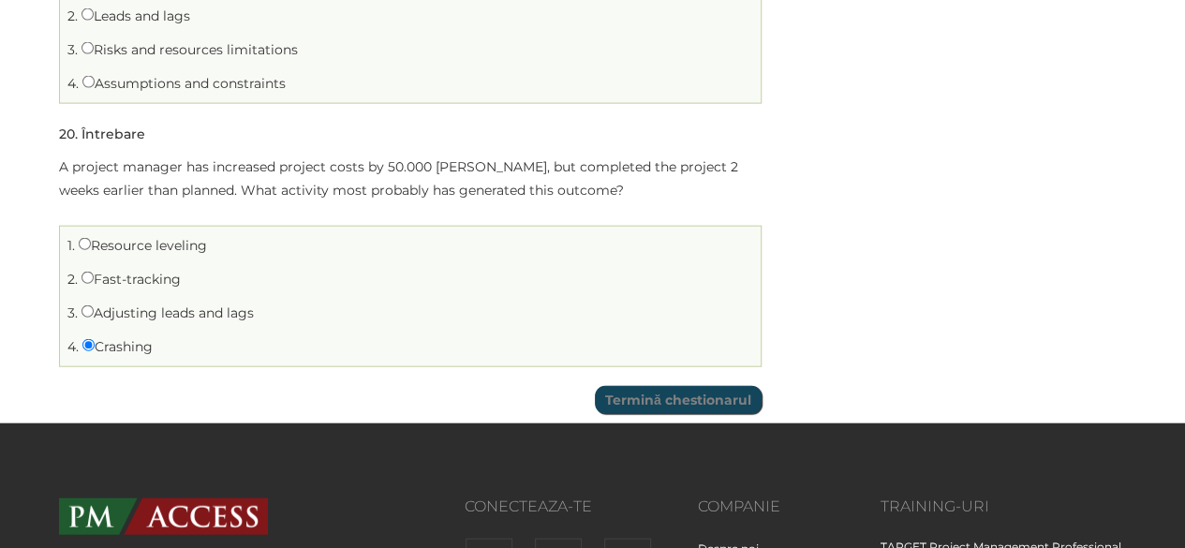
click at [89, 344] on li "4. Crashing" at bounding box center [410, 346] width 691 height 29
copy label "Crashing"
click at [691, 386] on input "Termină chestionarul" at bounding box center [678, 400] width 167 height 28
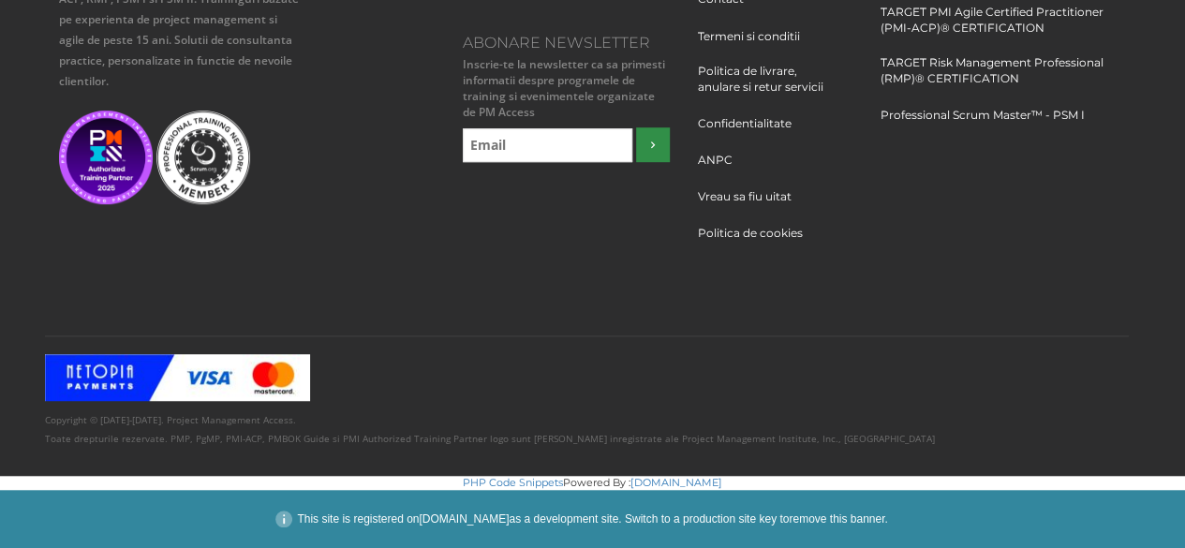
scroll to position [176, 0]
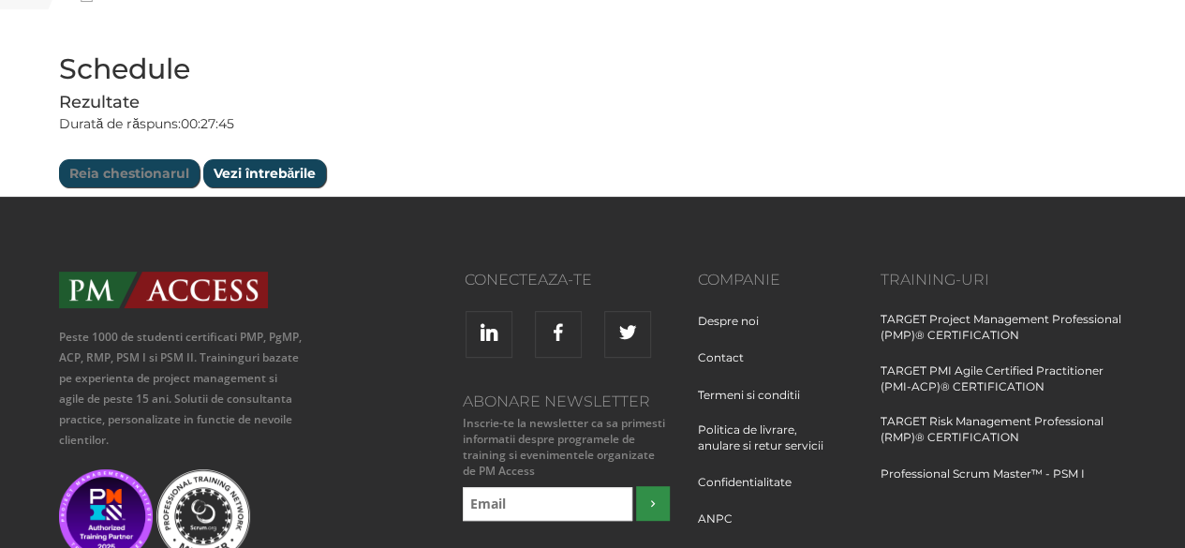
click at [226, 171] on input "Vezi întrebările" at bounding box center [265, 173] width 124 height 28
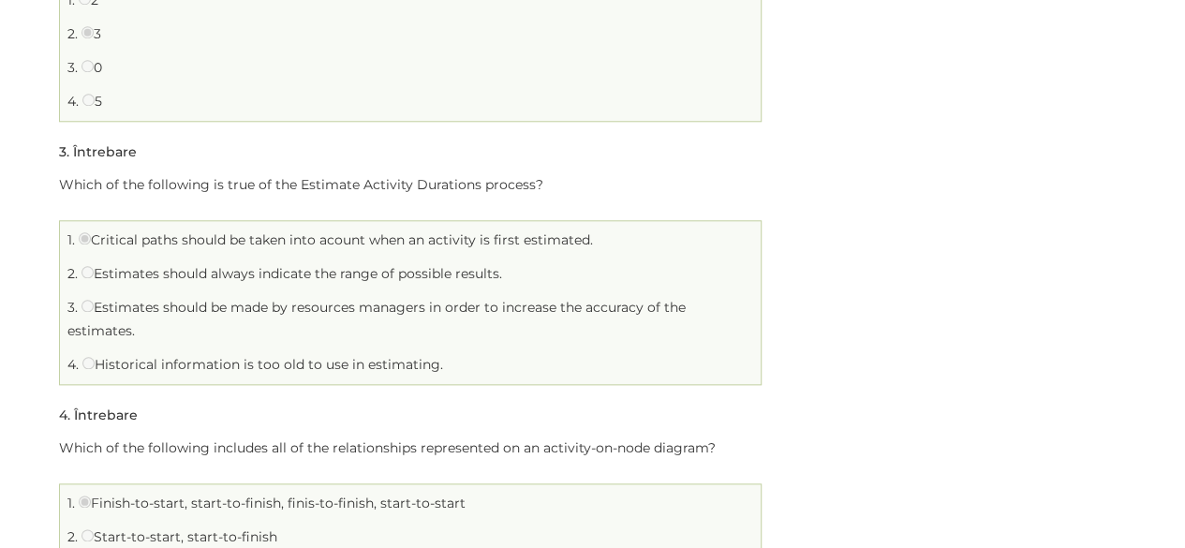
scroll to position [0, 0]
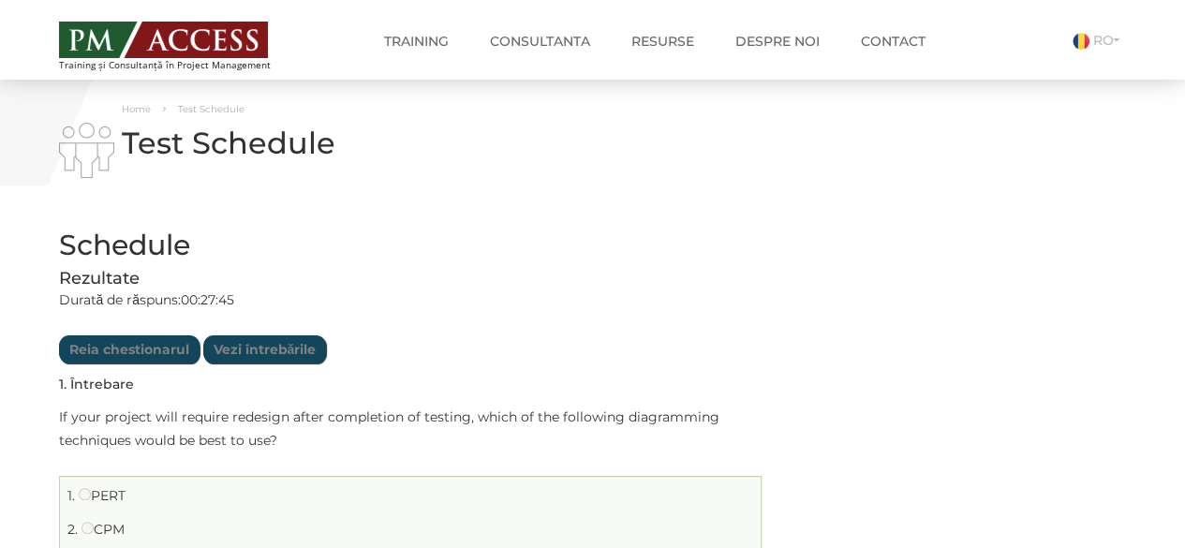
click at [592, 244] on h2 "Schedule" at bounding box center [410, 244] width 702 height 31
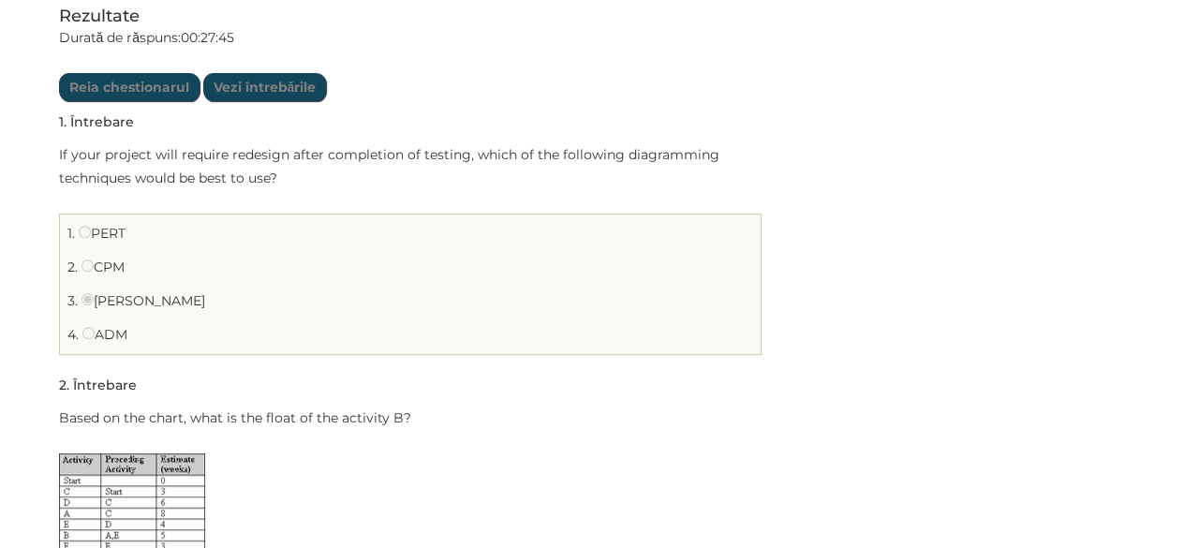
scroll to position [300, 0]
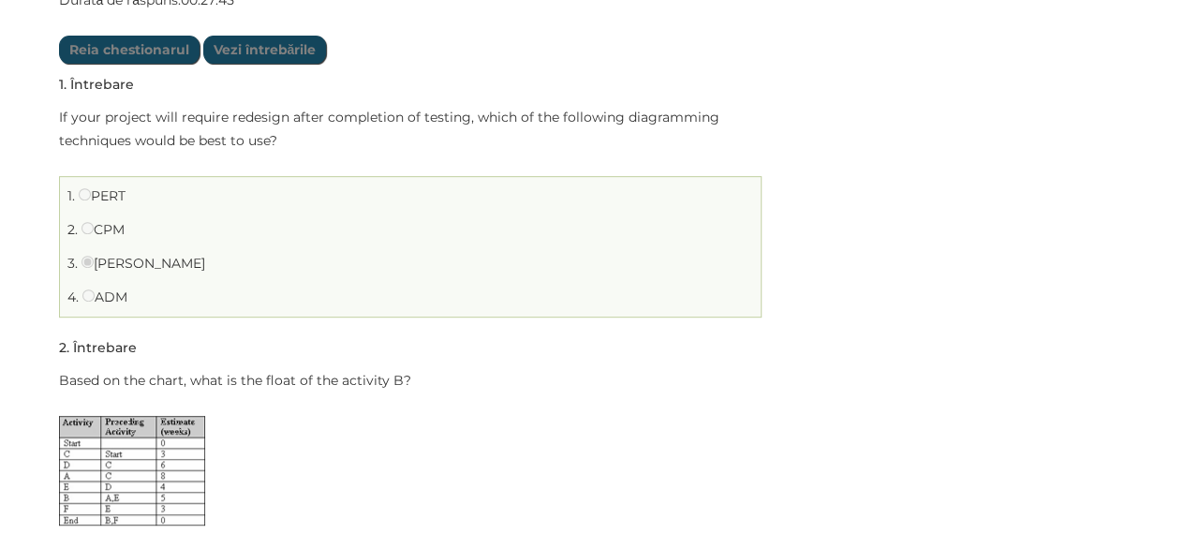
drag, startPoint x: 140, startPoint y: 295, endPoint x: 34, endPoint y: 119, distance: 205.9
copy div "If your project will require redesign after completion of testing, which of the…"
click at [260, 283] on li "4. ADM" at bounding box center [410, 297] width 691 height 29
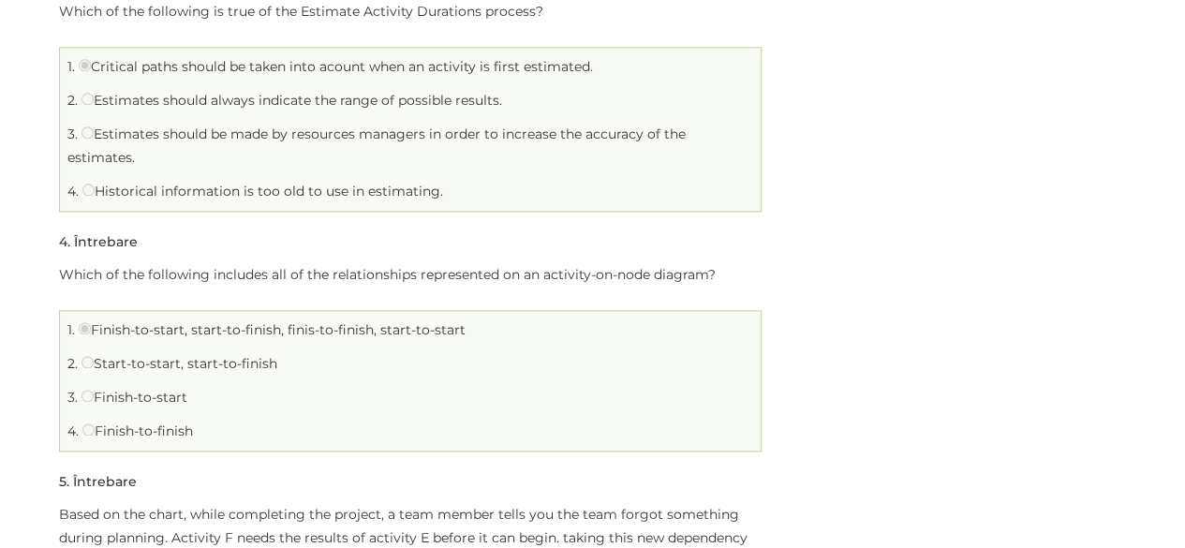
scroll to position [1521, 0]
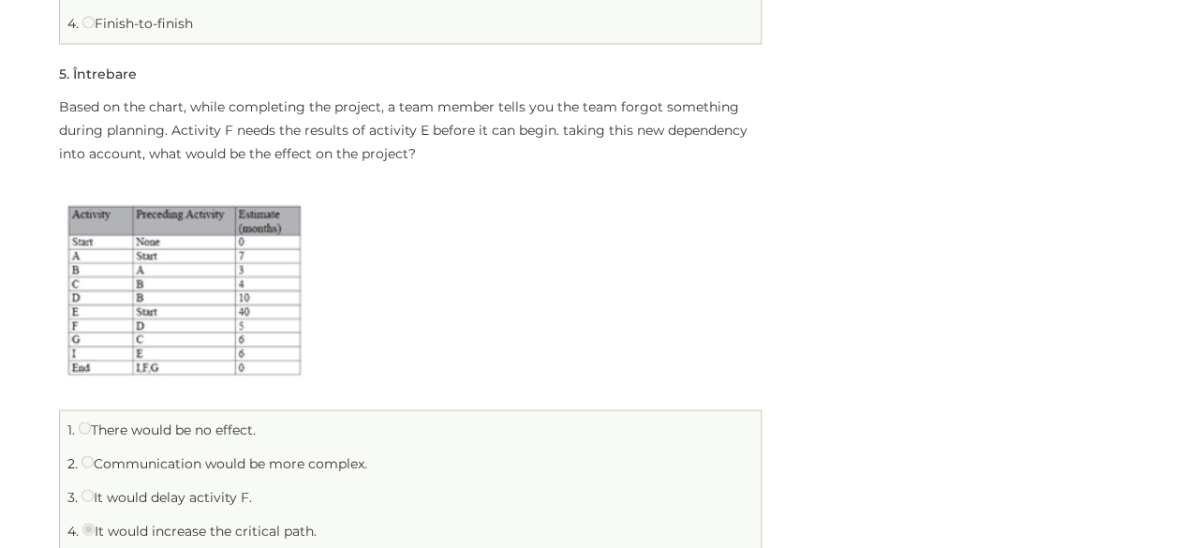
scroll to position [1446, 0]
click at [552, 290] on p at bounding box center [410, 290] width 702 height 197
